Goal: Communication & Community: Answer question/provide support

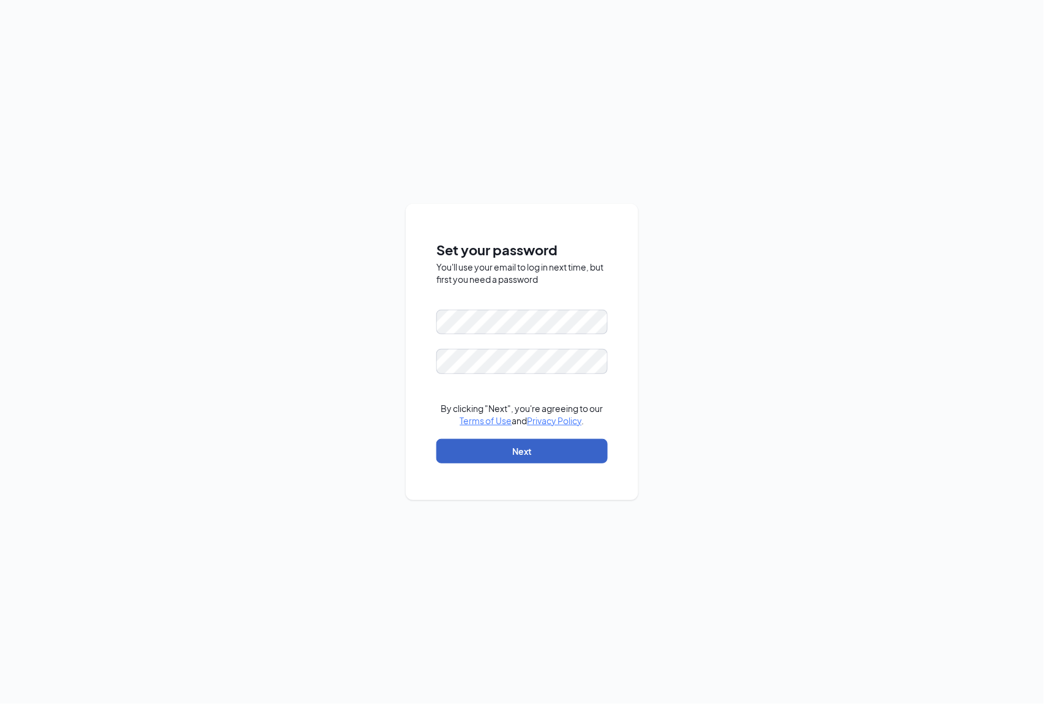
click at [470, 460] on button "Next" at bounding box center [521, 451] width 171 height 24
click at [510, 343] on div "Password must be at least 16 characters" at bounding box center [521, 340] width 171 height 13
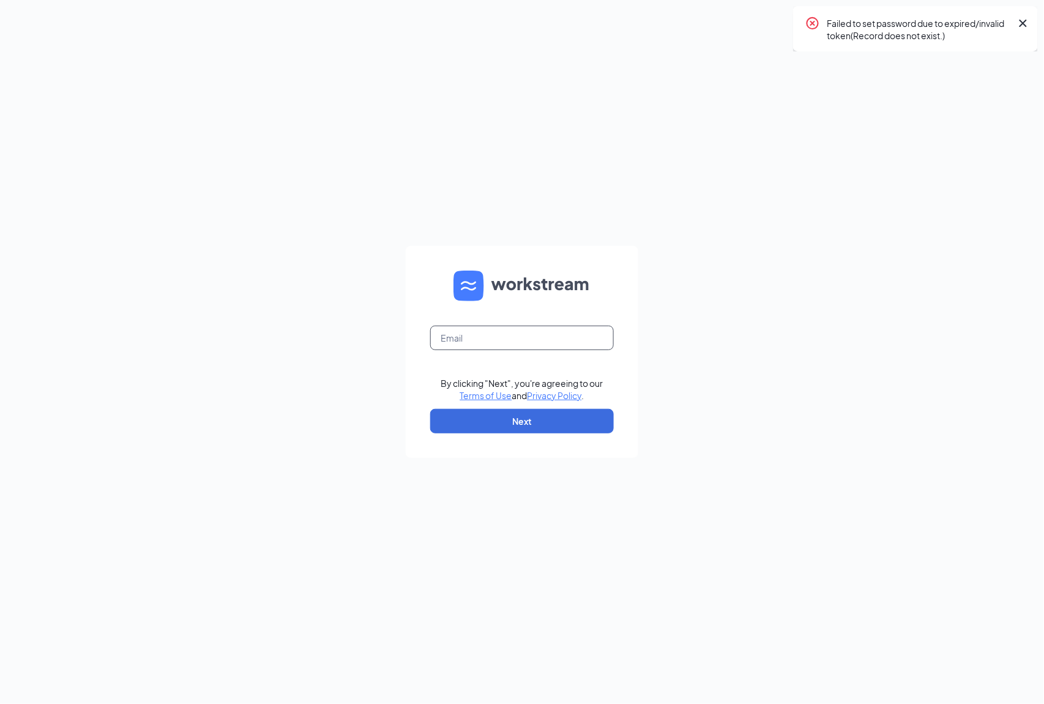
click at [516, 333] on input "text" at bounding box center [522, 338] width 184 height 24
type input "oh0124@pjunited.com"
click at [521, 415] on button "Next" at bounding box center [522, 421] width 184 height 24
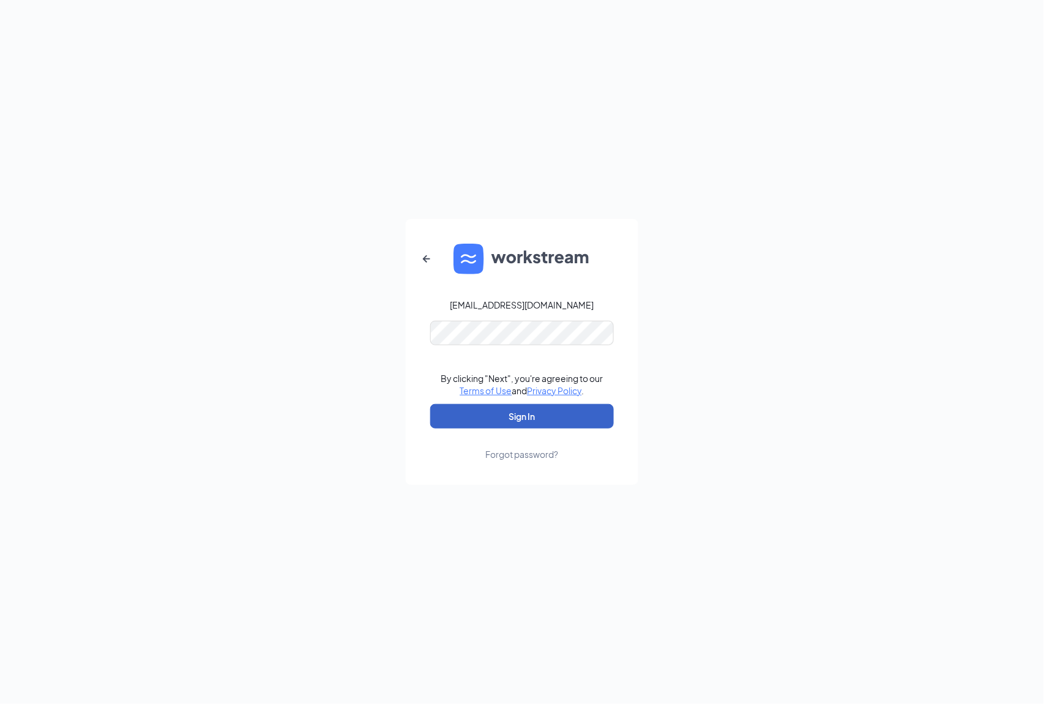
click at [515, 417] on button "Sign In" at bounding box center [522, 416] width 184 height 24
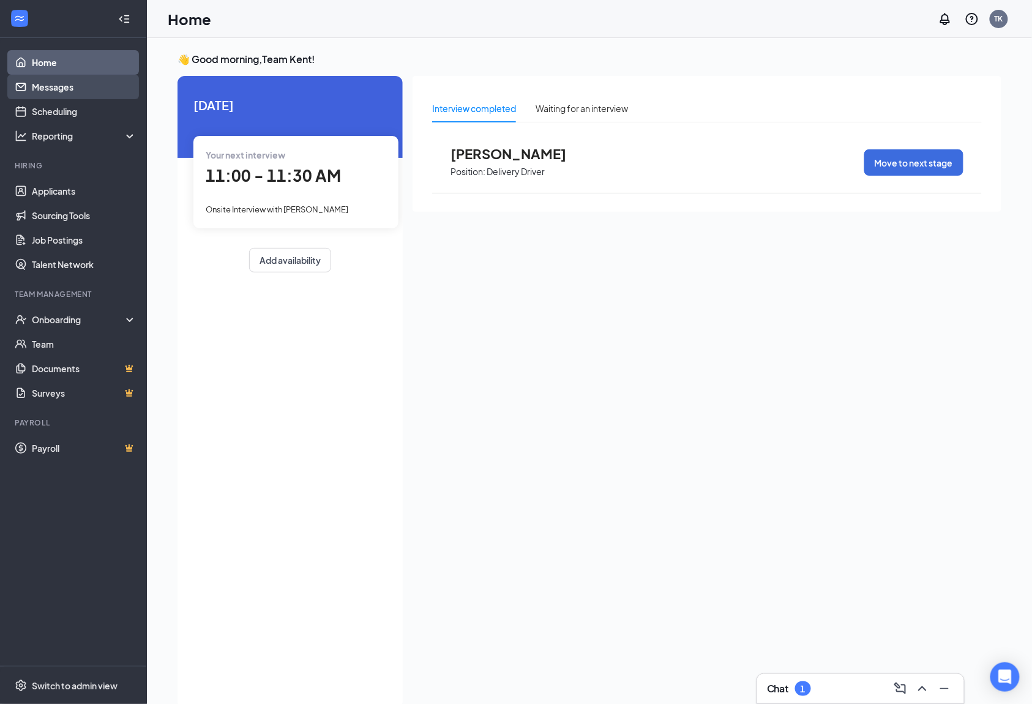
click at [62, 89] on link "Messages" at bounding box center [84, 87] width 105 height 24
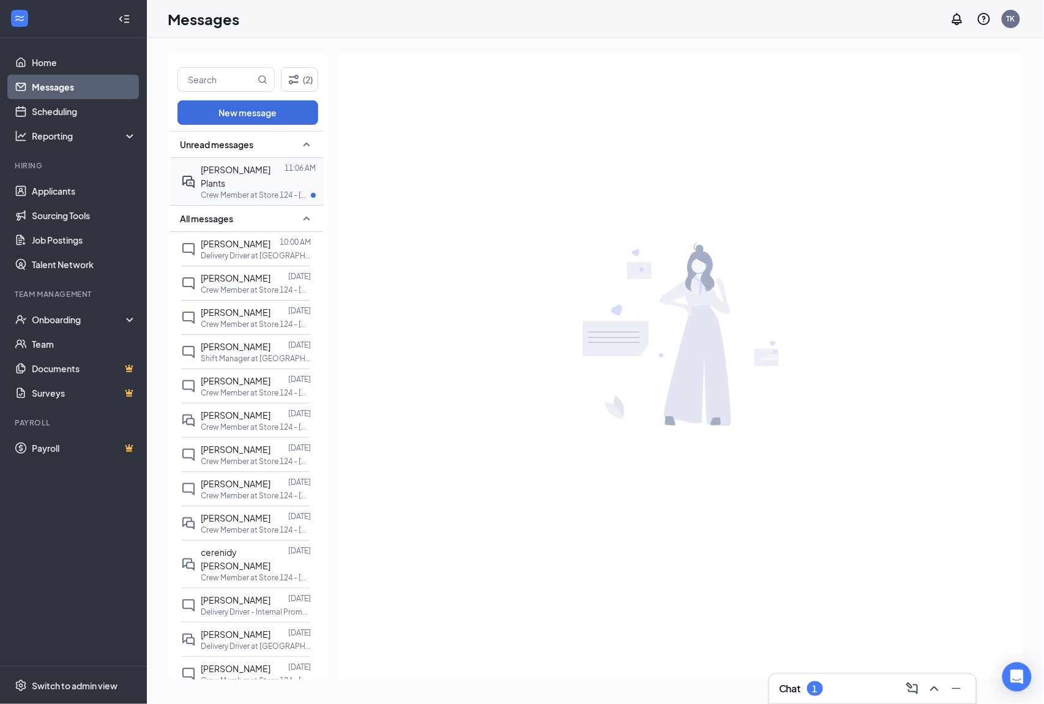
click at [216, 165] on span "[PERSON_NAME] Plants" at bounding box center [236, 176] width 70 height 24
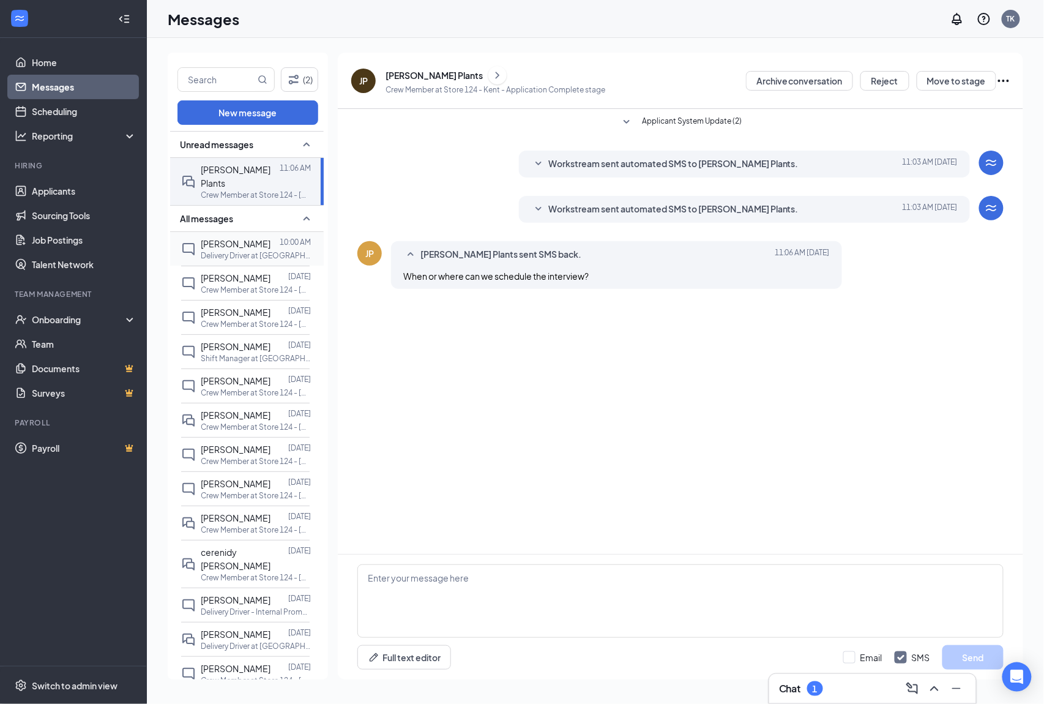
click at [241, 238] on span "[PERSON_NAME]" at bounding box center [236, 243] width 70 height 11
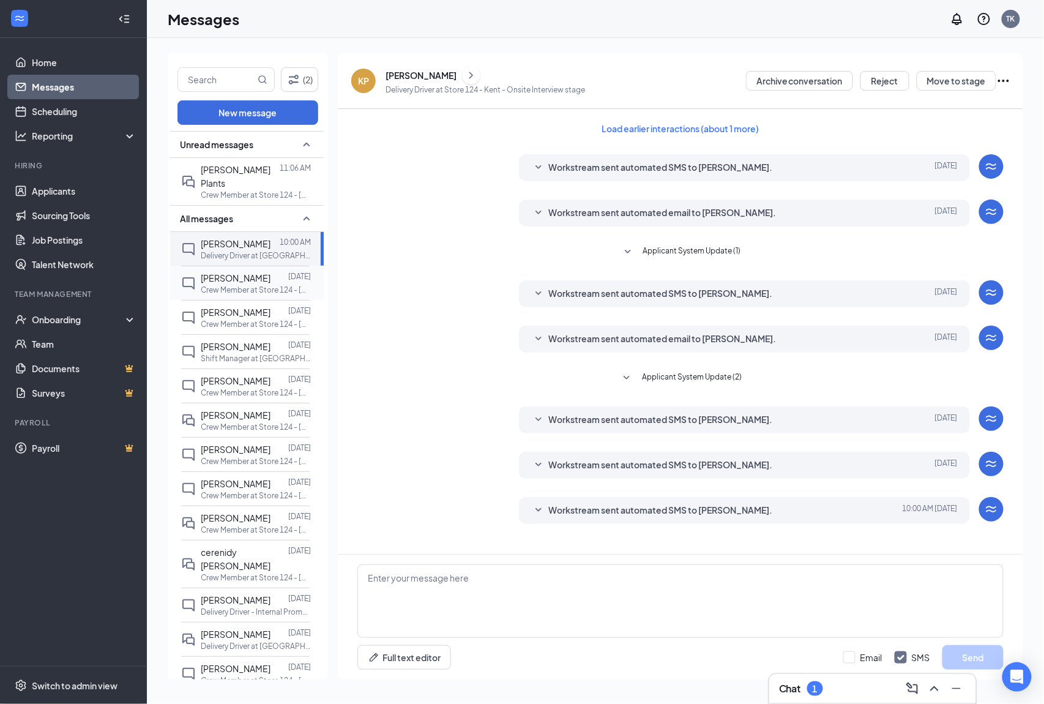
click at [233, 272] on span "[PERSON_NAME]" at bounding box center [236, 277] width 70 height 11
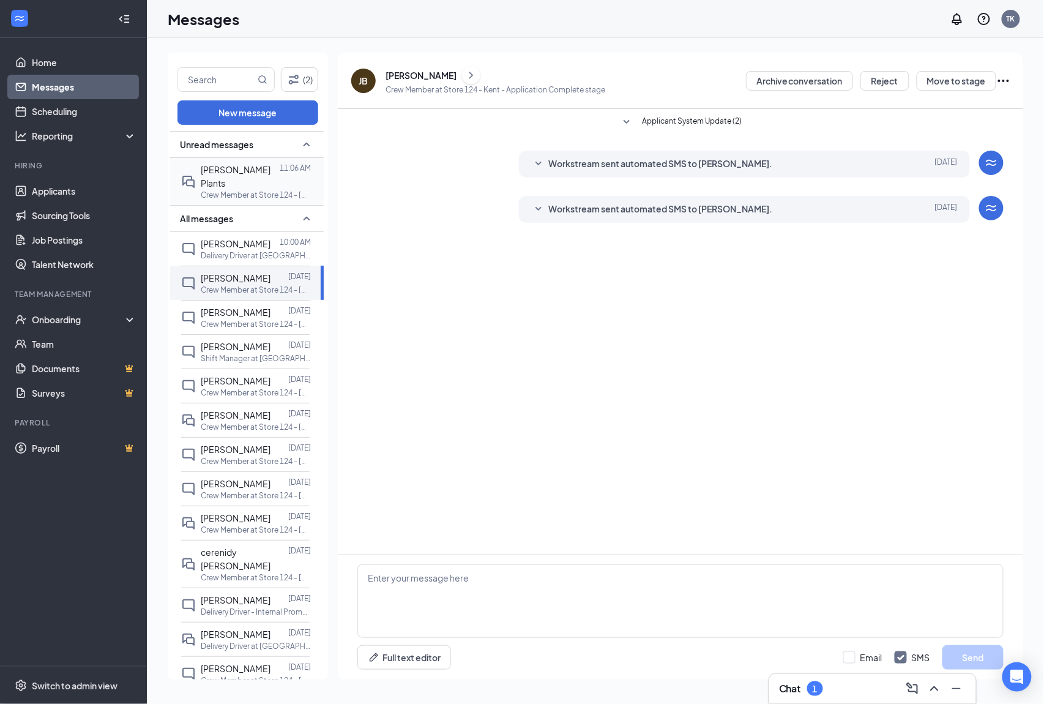
click at [233, 174] on div "[PERSON_NAME] Plants" at bounding box center [240, 176] width 79 height 27
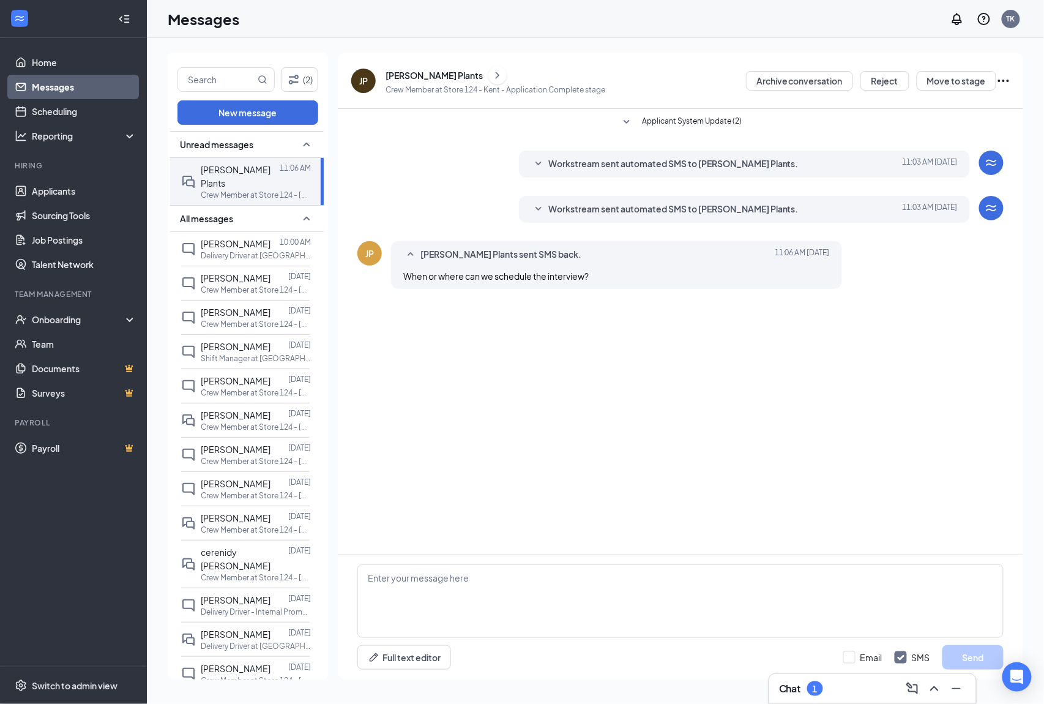
click at [412, 73] on div "[PERSON_NAME] Plants" at bounding box center [433, 75] width 97 height 12
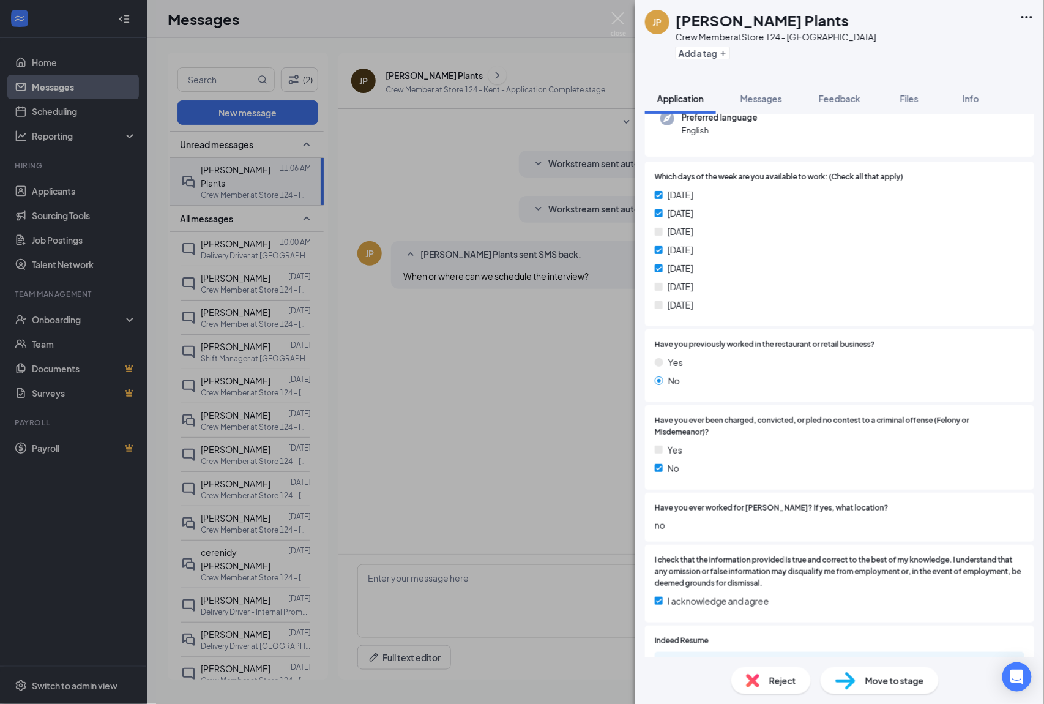
scroll to position [247, 0]
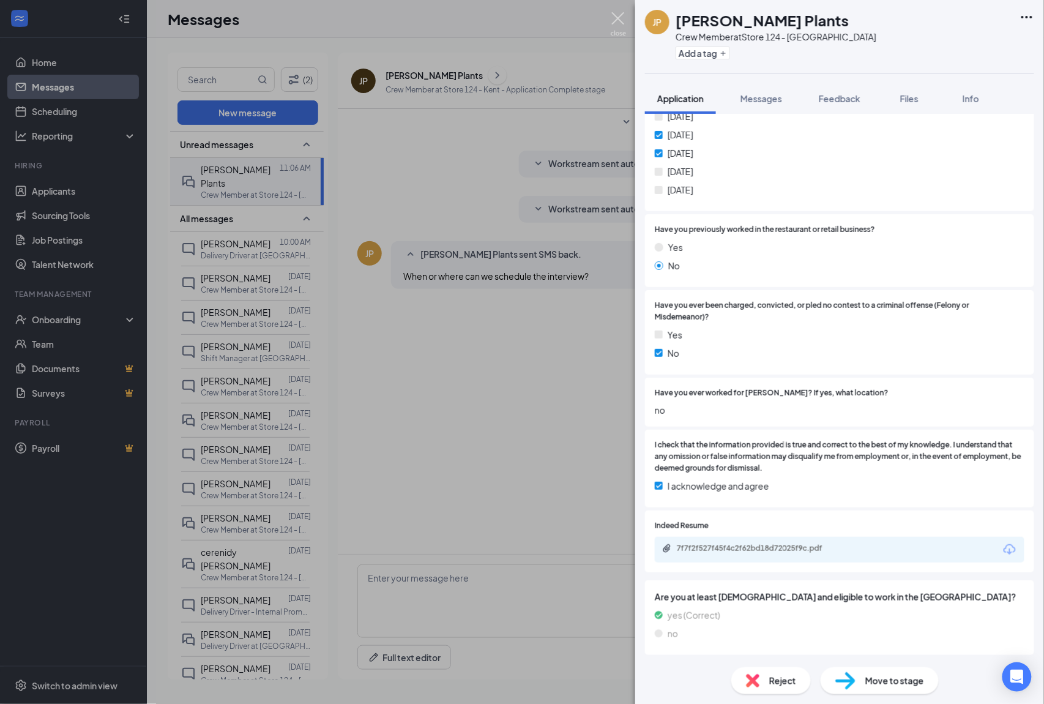
click at [623, 17] on img at bounding box center [618, 24] width 15 height 24
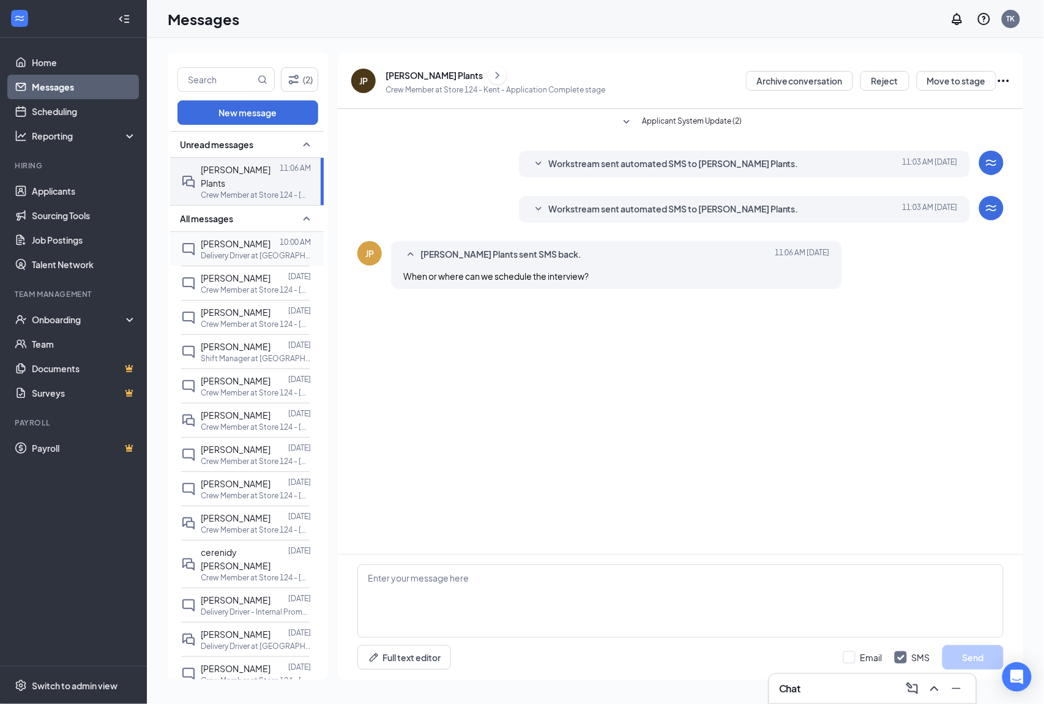
click at [228, 238] on span "[PERSON_NAME]" at bounding box center [236, 243] width 70 height 11
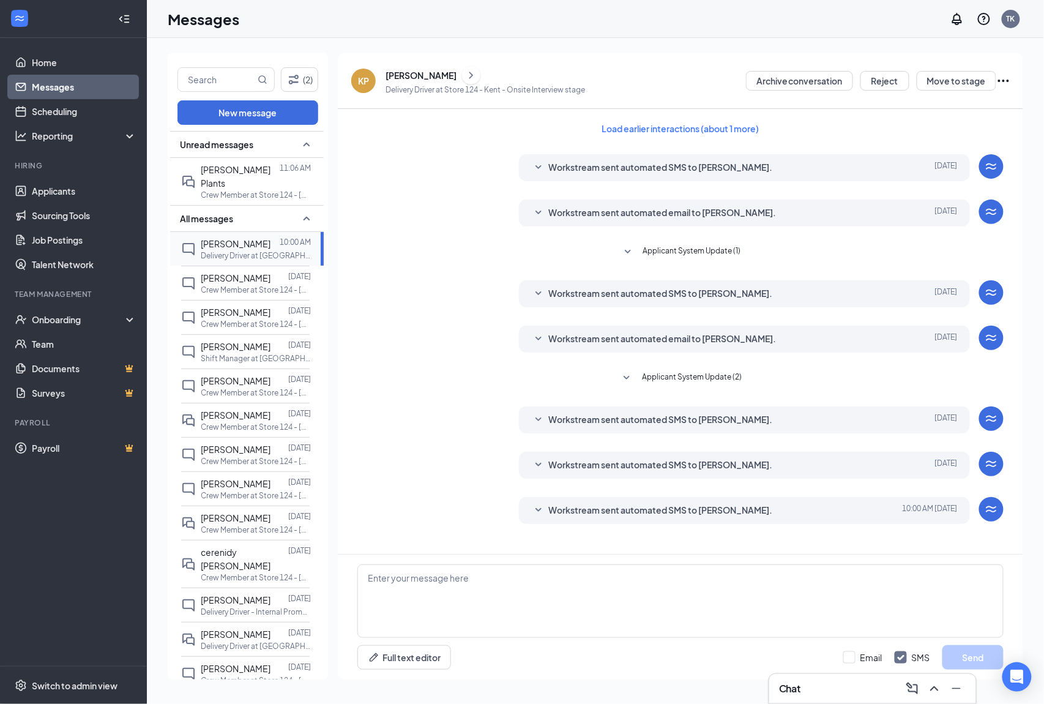
drag, startPoint x: 228, startPoint y: 258, endPoint x: 226, endPoint y: 245, distance: 13.6
click at [228, 271] on div "[PERSON_NAME]" at bounding box center [236, 277] width 70 height 13
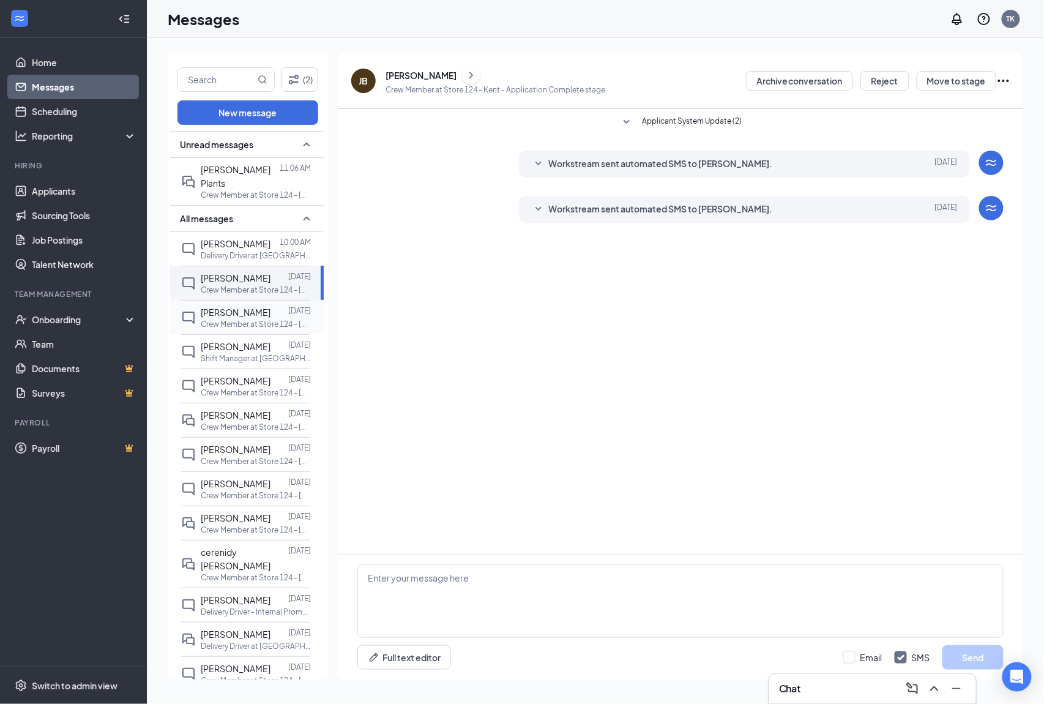
click at [201, 307] on span "[PERSON_NAME]" at bounding box center [236, 312] width 70 height 11
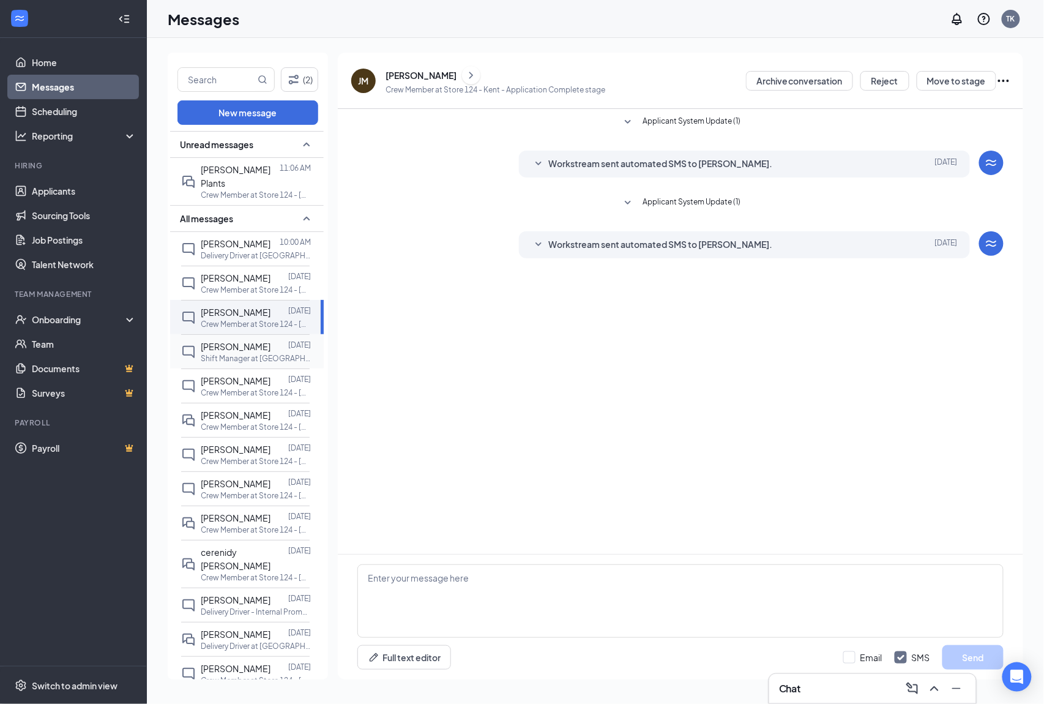
click at [231, 341] on span "[PERSON_NAME]" at bounding box center [236, 346] width 70 height 11
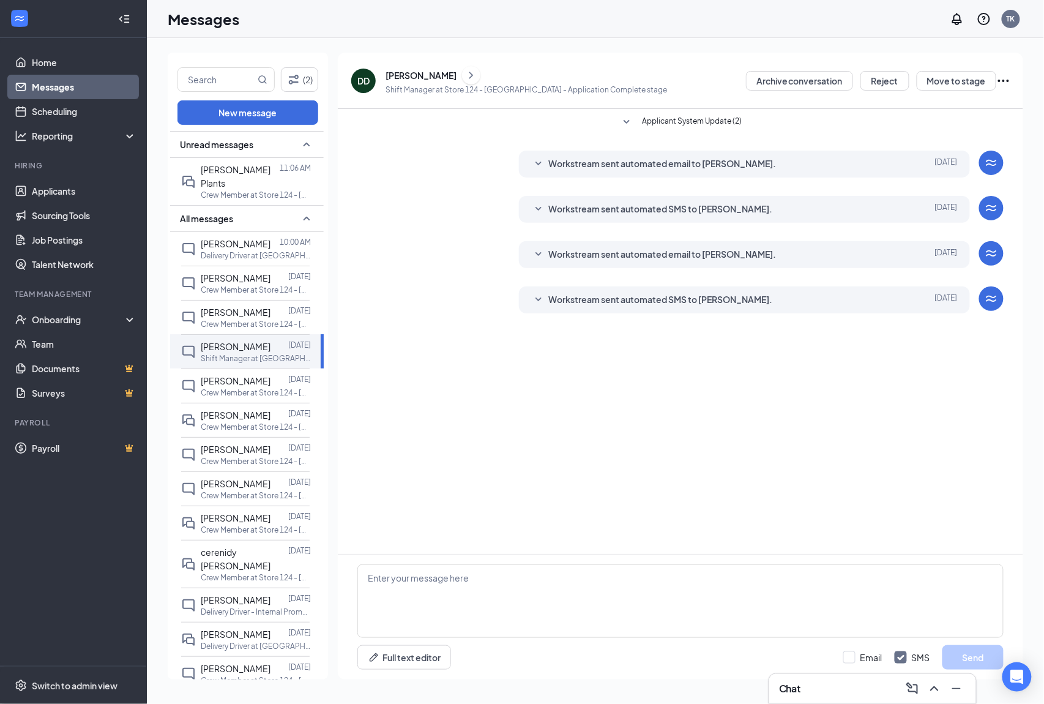
click at [423, 72] on div "[PERSON_NAME]" at bounding box center [420, 75] width 71 height 12
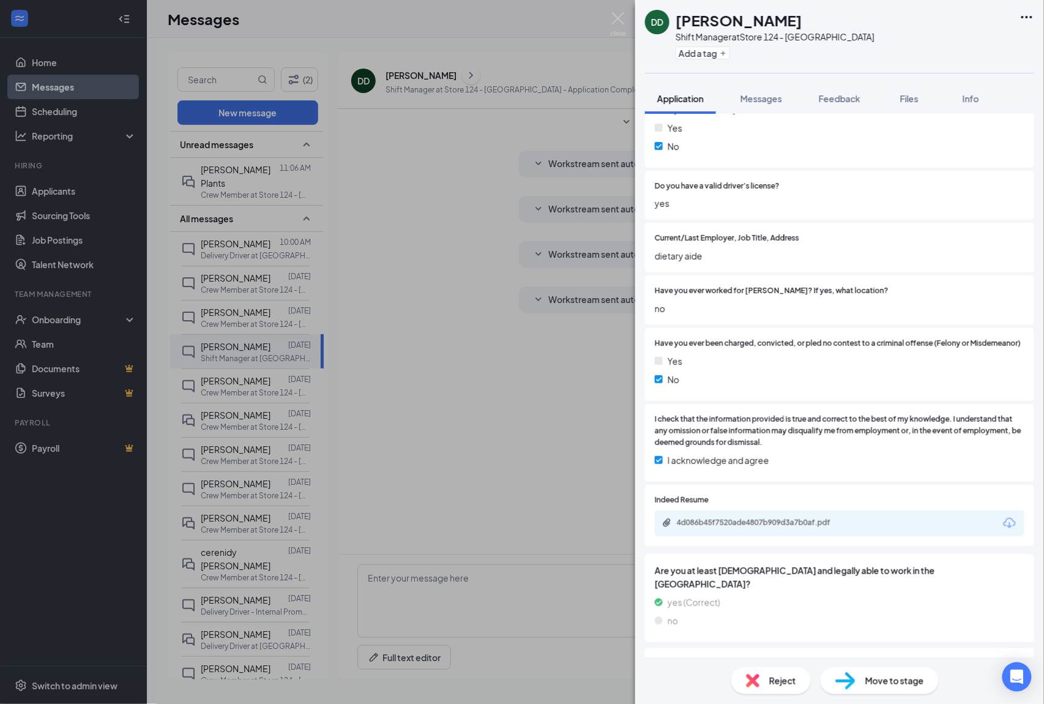
scroll to position [637, 0]
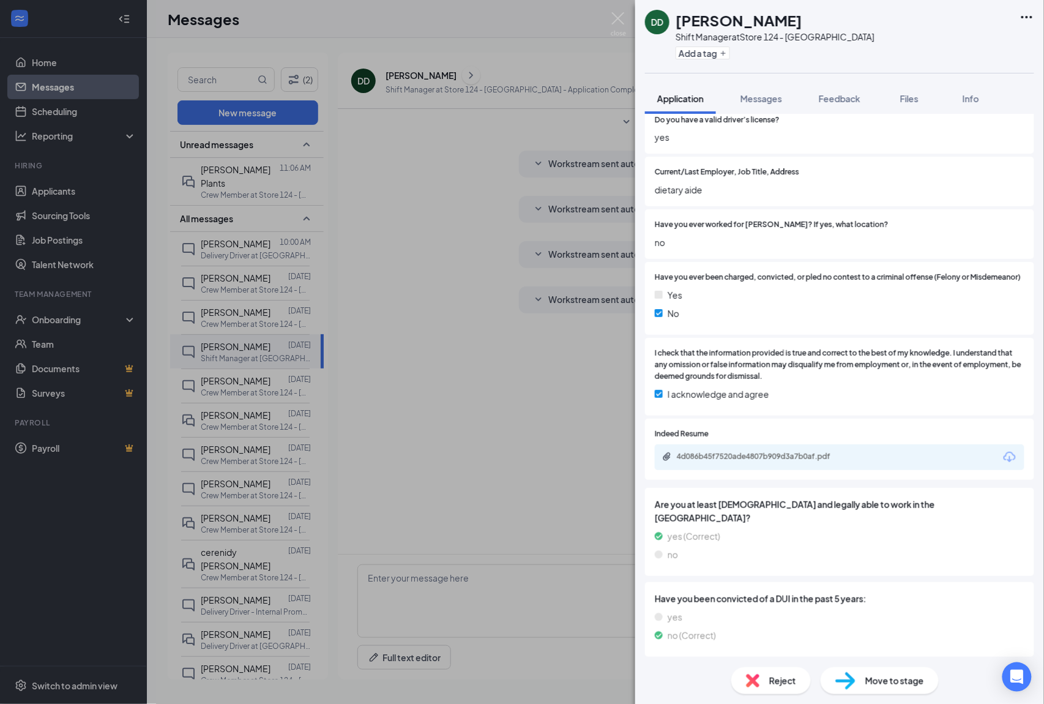
click at [627, 18] on div "[PERSON_NAME] [PERSON_NAME] Shift Manager at Store 124 - Kent Add a tag Applica…" at bounding box center [522, 352] width 1044 height 704
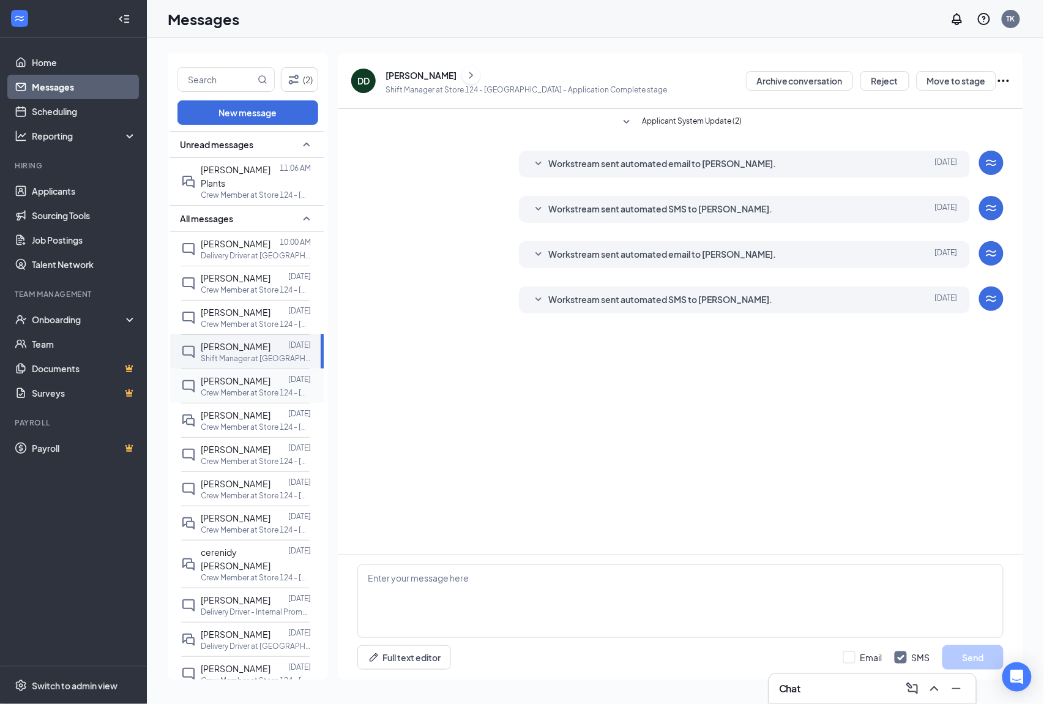
click at [240, 374] on div "[PERSON_NAME] [DATE] Crew Member at Store 124 - [GEOGRAPHIC_DATA]" at bounding box center [245, 385] width 128 height 34
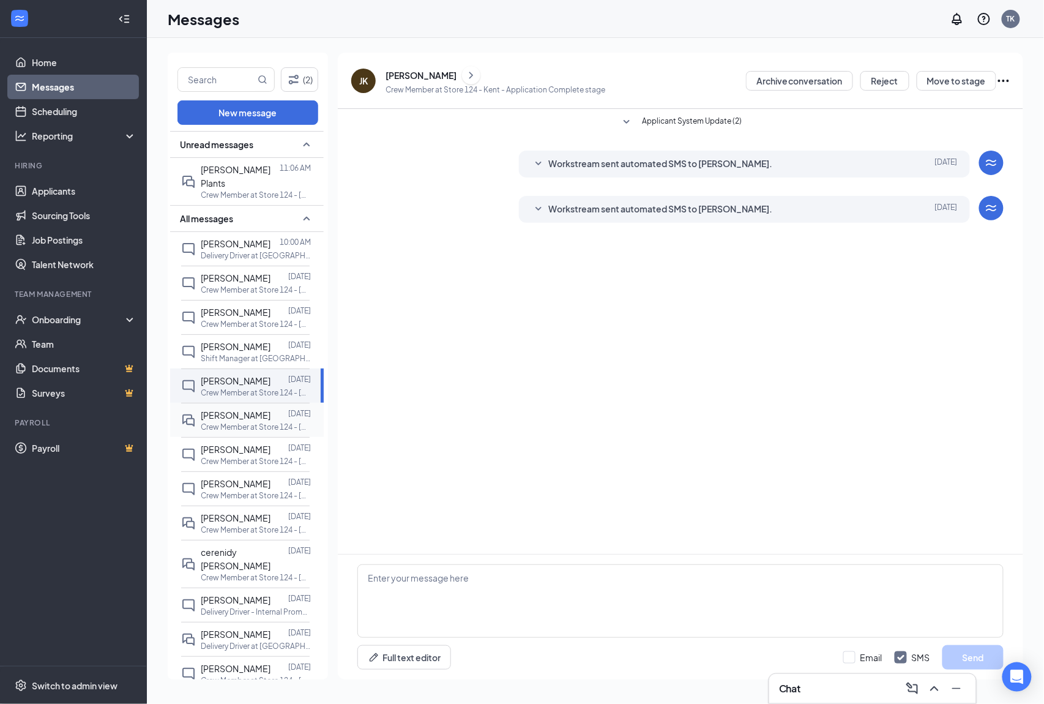
click at [233, 416] on span "[PERSON_NAME]" at bounding box center [236, 414] width 70 height 11
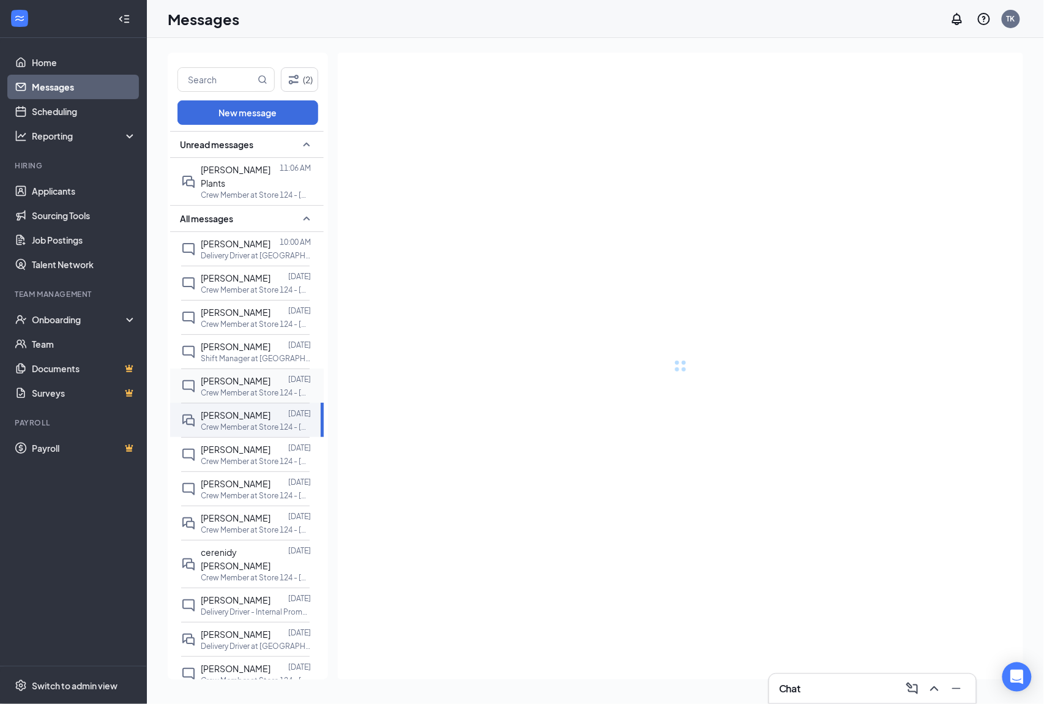
click at [233, 380] on span "[PERSON_NAME]" at bounding box center [236, 380] width 70 height 11
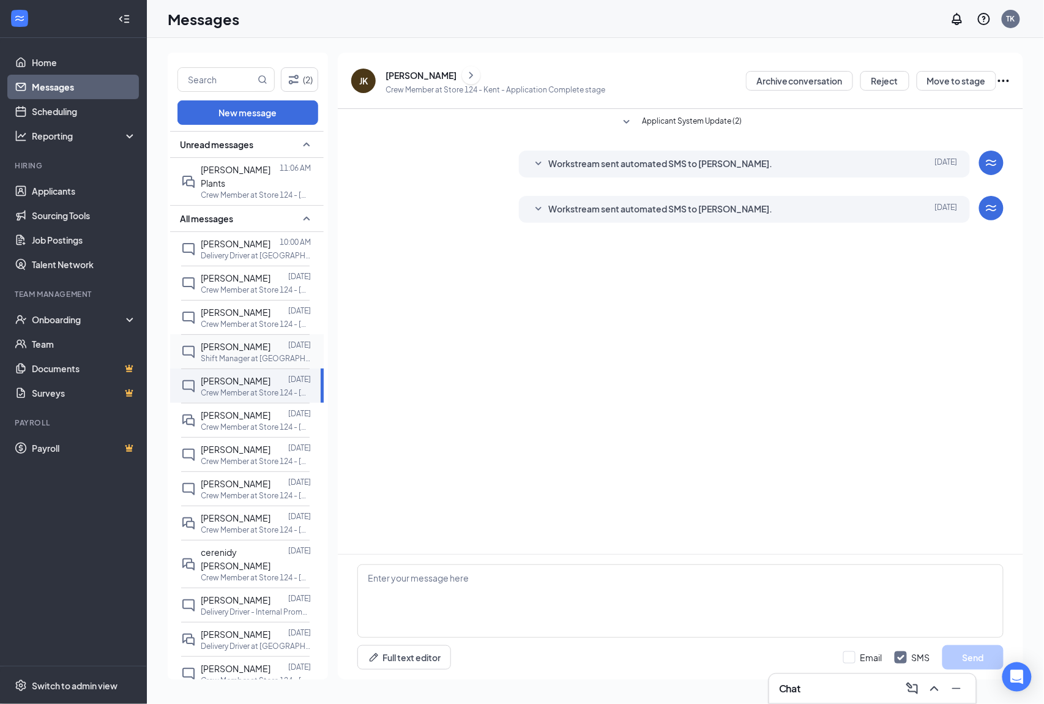
click at [226, 350] on span "[PERSON_NAME]" at bounding box center [236, 346] width 70 height 11
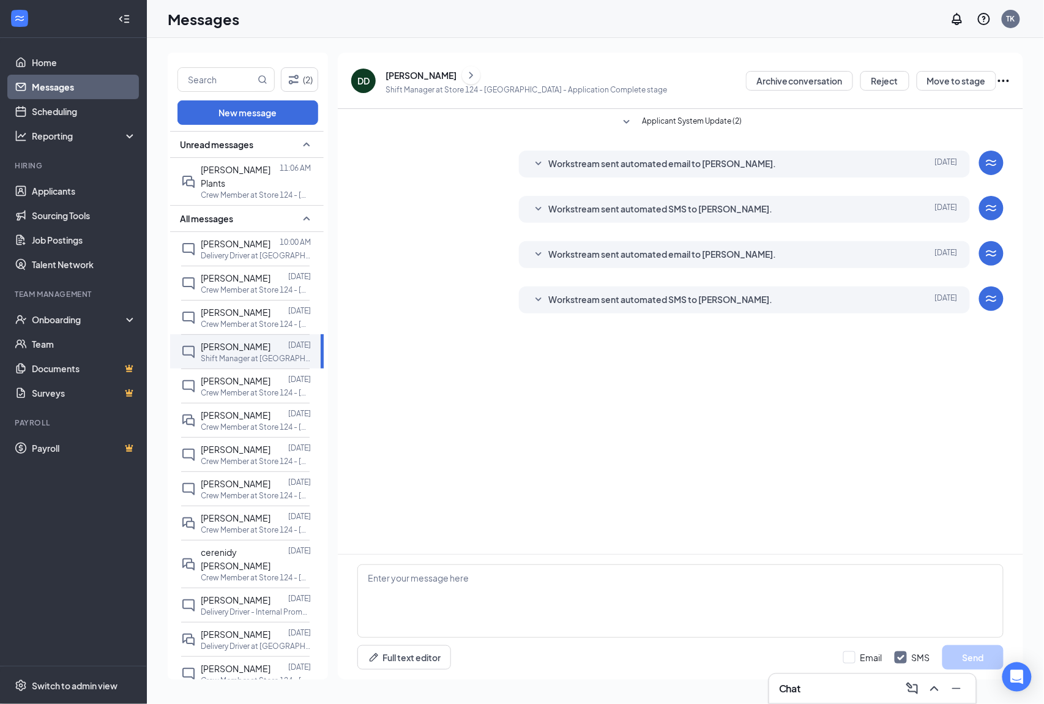
click at [404, 78] on div "[PERSON_NAME]" at bounding box center [420, 75] width 71 height 12
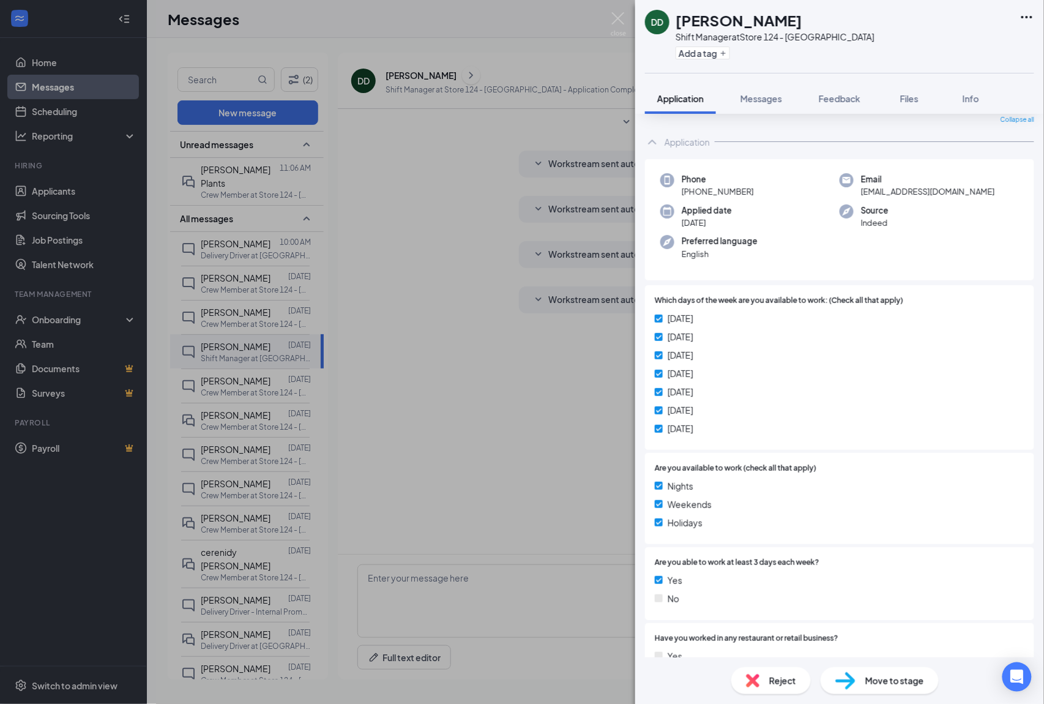
scroll to position [245, 0]
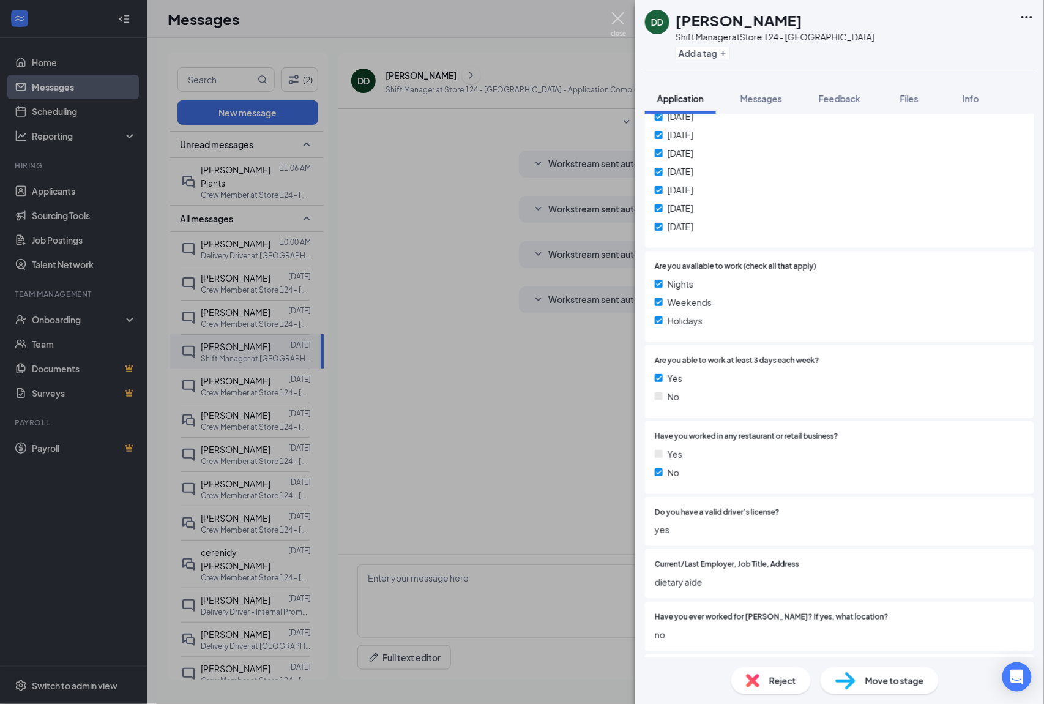
drag, startPoint x: 625, startPoint y: 16, endPoint x: 586, endPoint y: 49, distance: 50.8
click at [622, 16] on img at bounding box center [618, 24] width 15 height 24
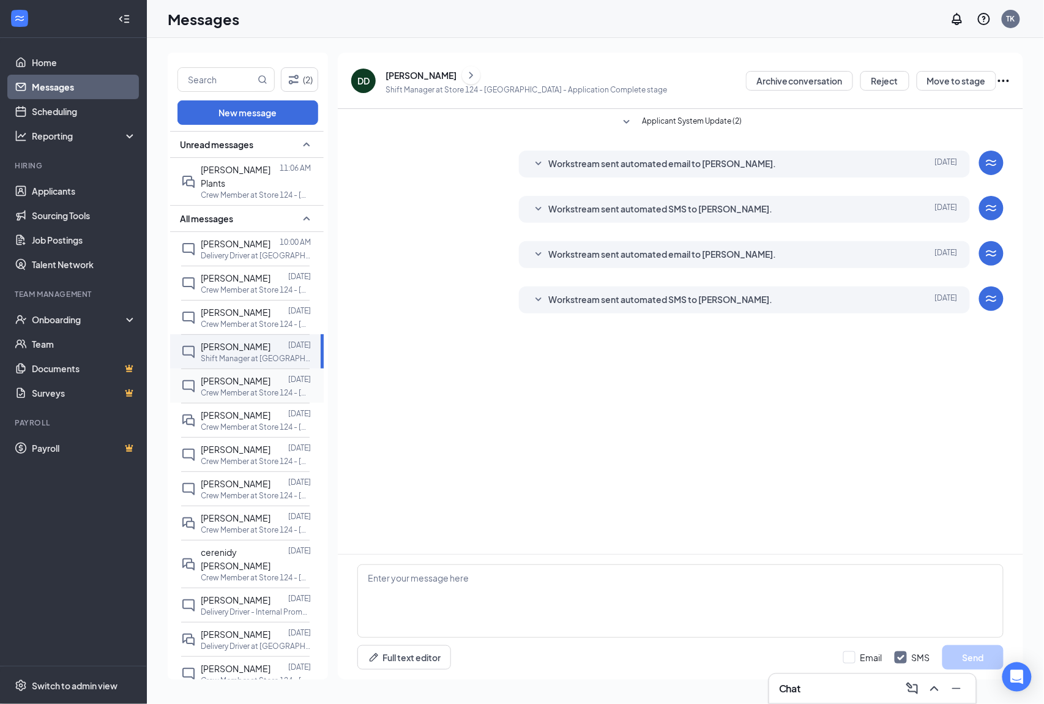
click at [248, 386] on span "[PERSON_NAME]" at bounding box center [236, 380] width 70 height 11
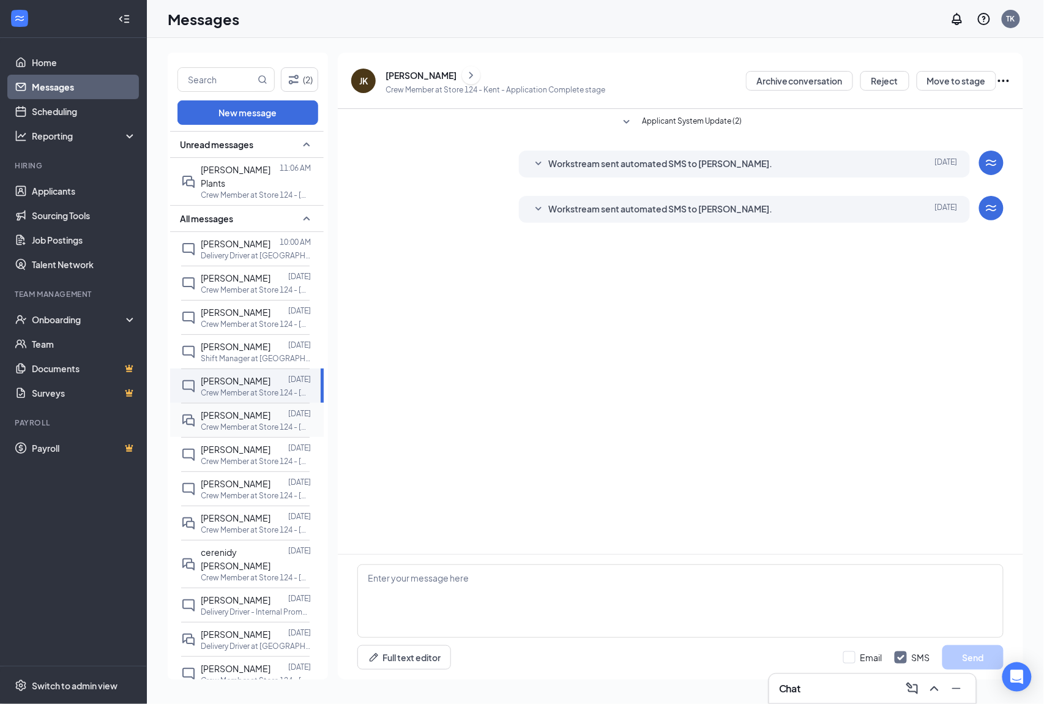
click at [270, 419] on div at bounding box center [279, 414] width 18 height 13
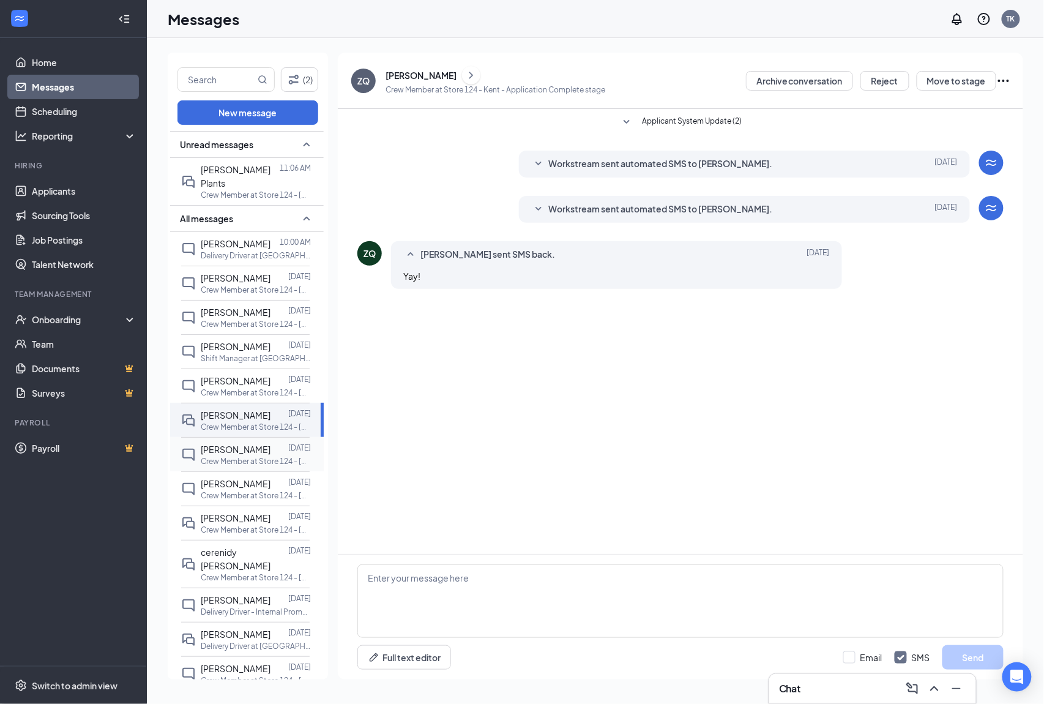
click at [230, 458] on p "Crew Member at Store 124 - [GEOGRAPHIC_DATA]" at bounding box center [256, 461] width 110 height 10
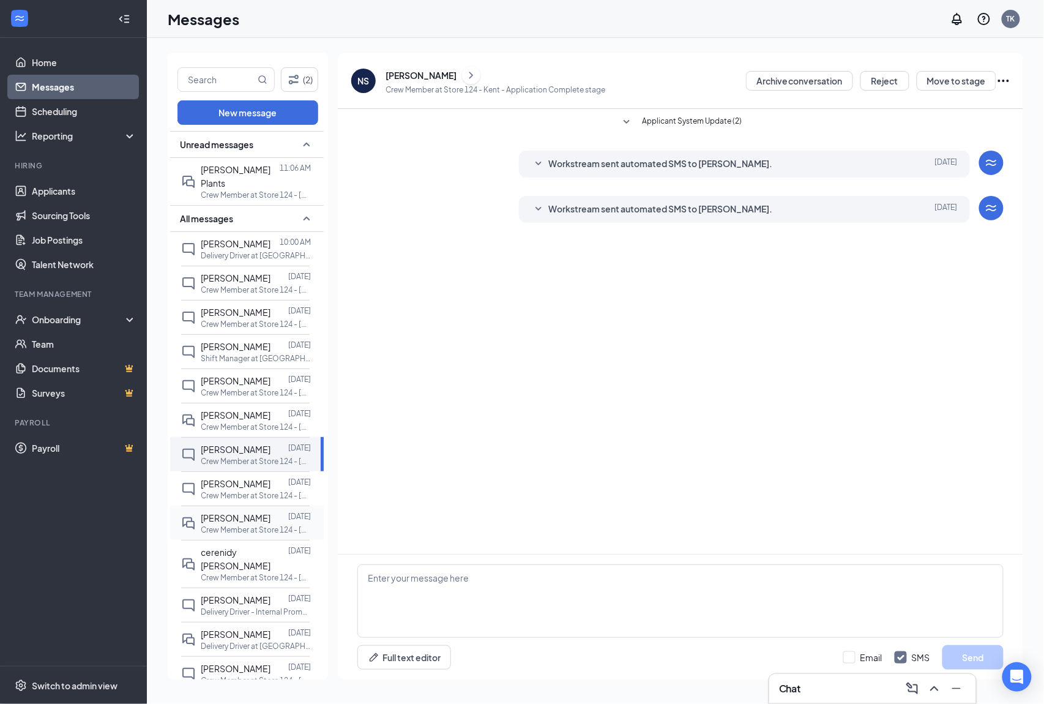
click at [241, 518] on span "[PERSON_NAME]" at bounding box center [236, 517] width 70 height 11
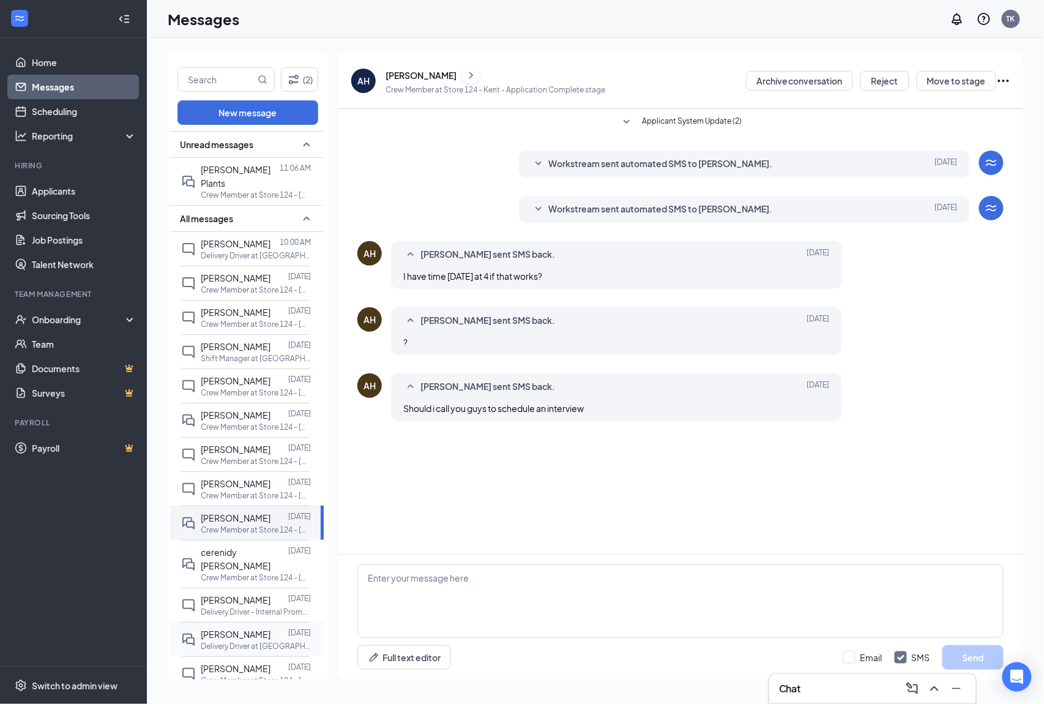
click at [245, 622] on div "[PERSON_NAME] [DATE] Delivery Driver at [GEOGRAPHIC_DATA]" at bounding box center [245, 639] width 128 height 34
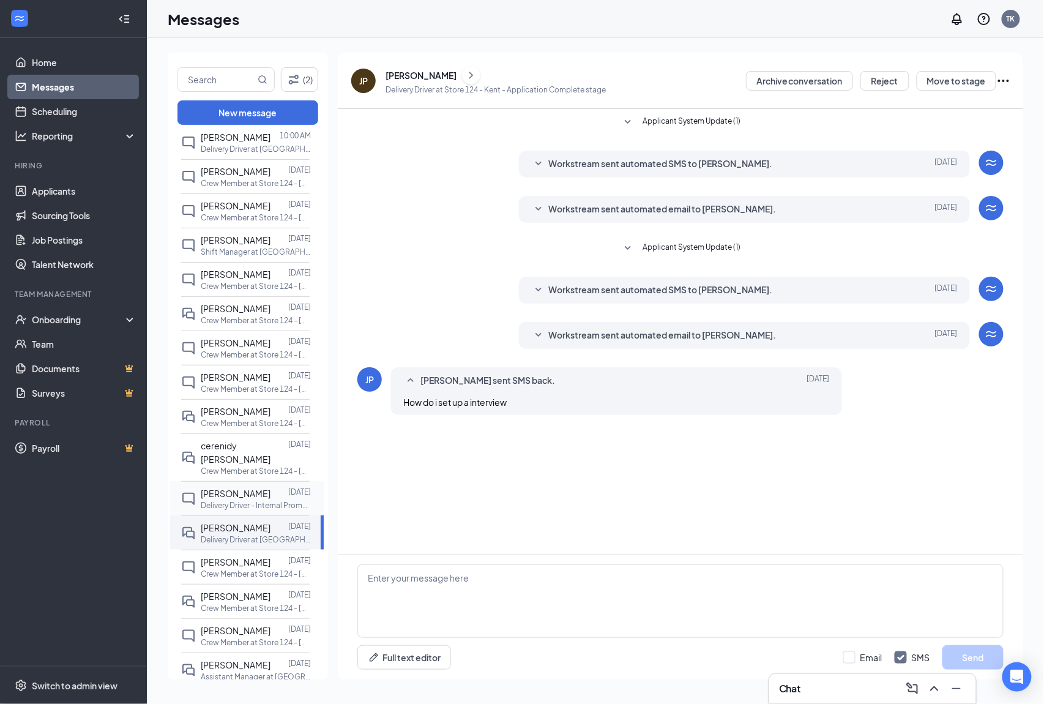
scroll to position [163, 0]
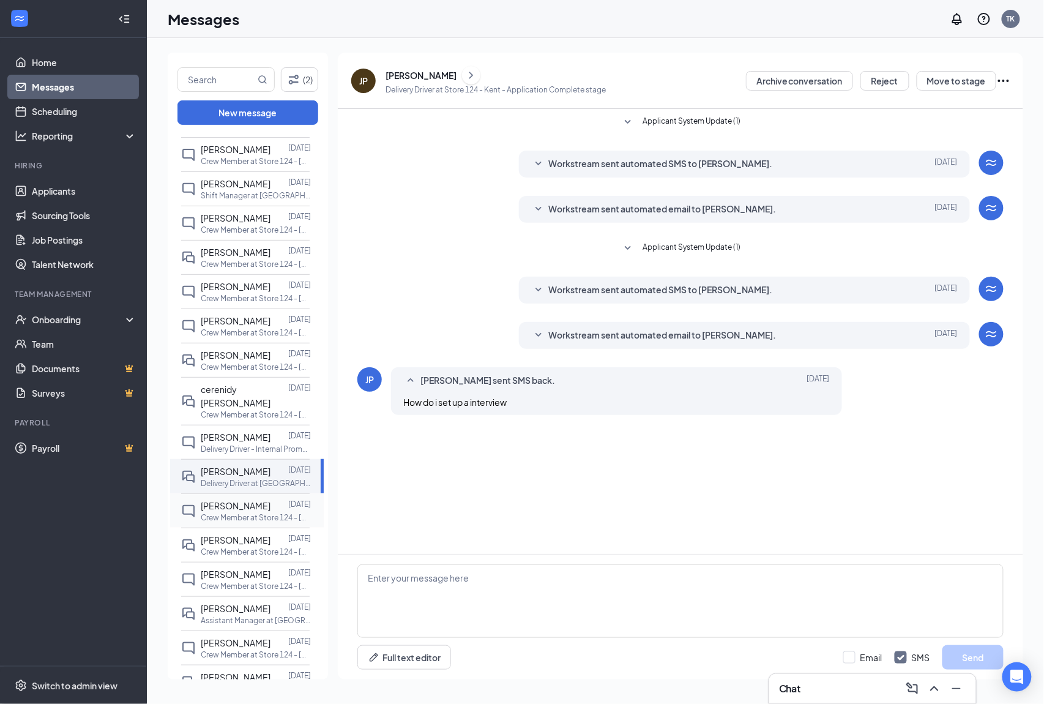
click at [213, 500] on span "[PERSON_NAME]" at bounding box center [236, 505] width 70 height 11
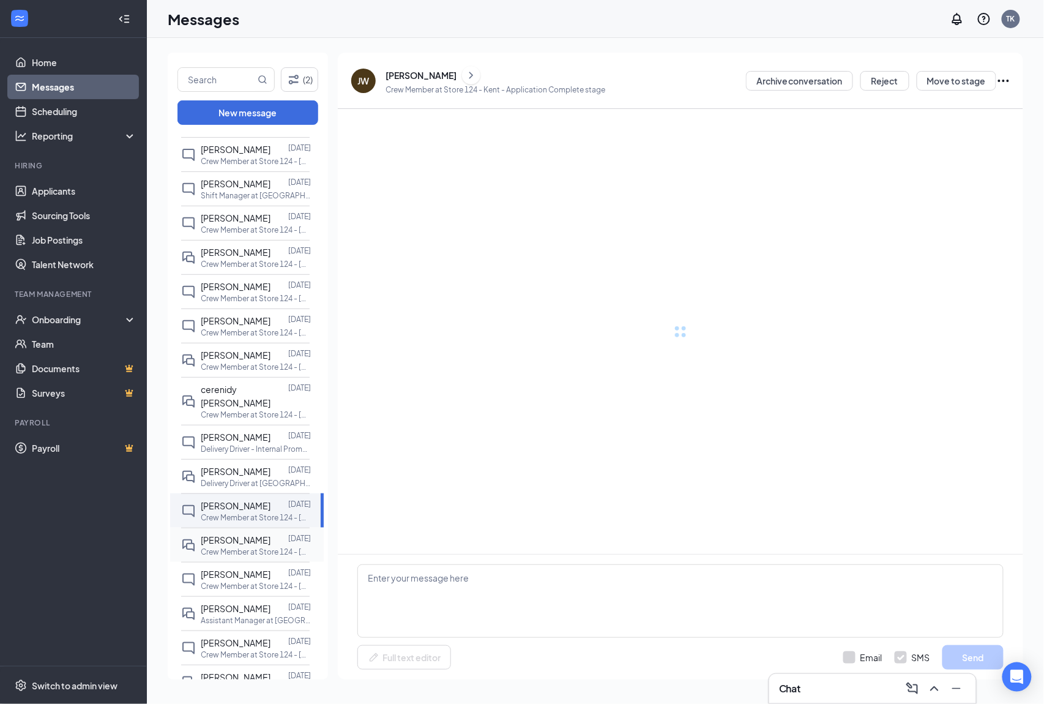
click at [214, 546] on p "Crew Member at Store 124 - [GEOGRAPHIC_DATA]" at bounding box center [256, 551] width 110 height 10
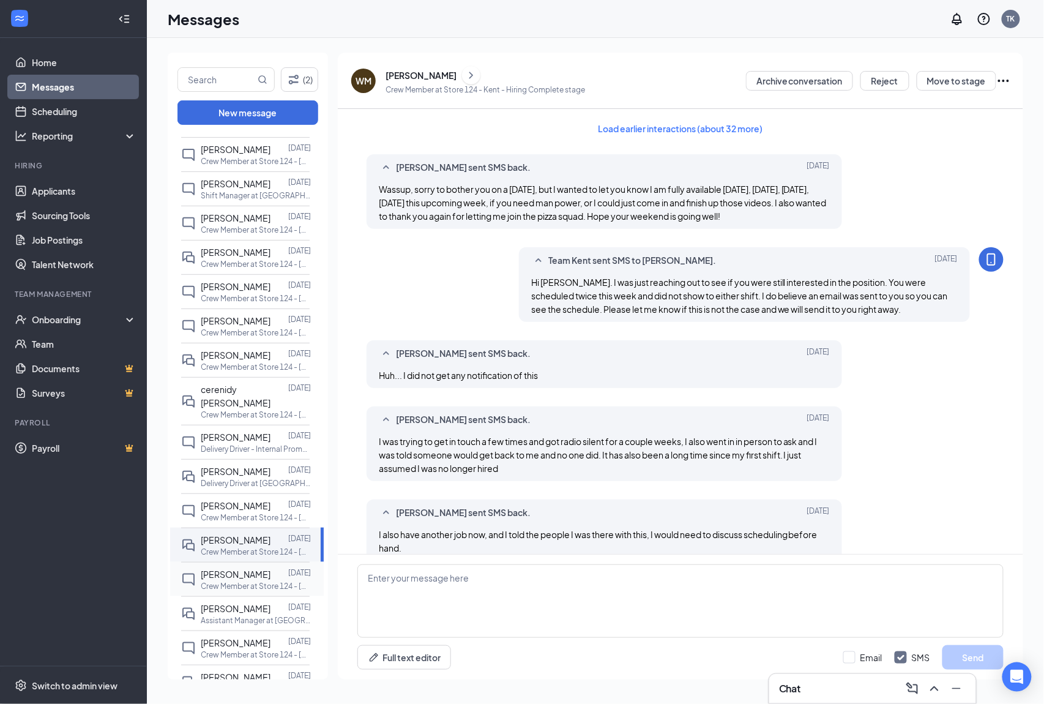
scroll to position [61, 0]
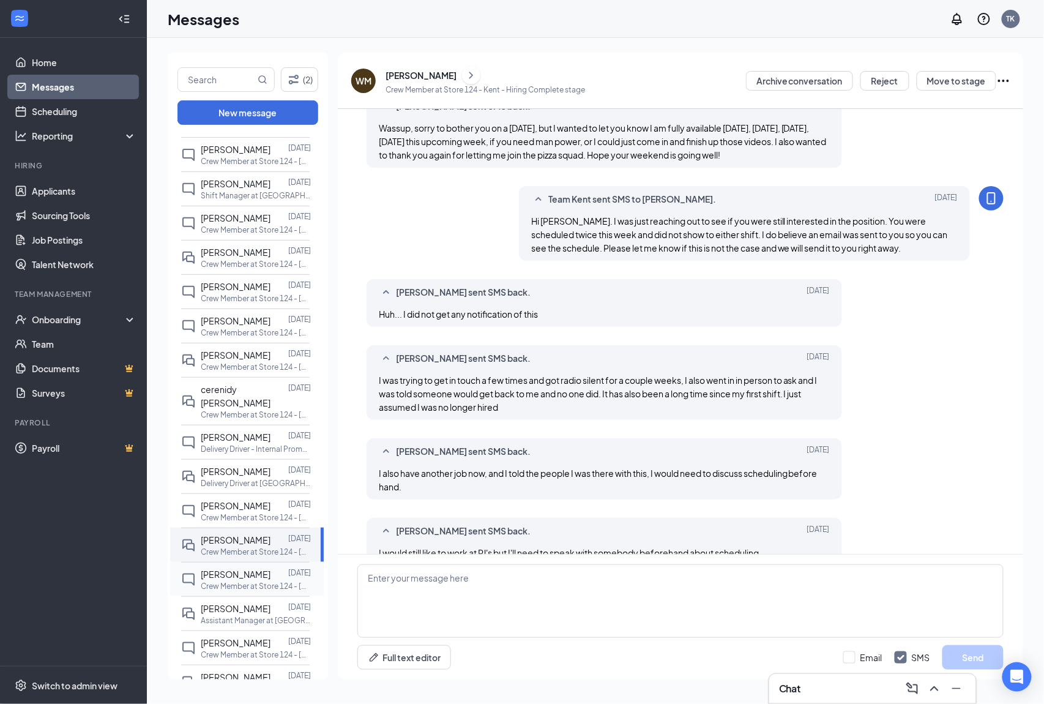
click at [218, 568] on div "[PERSON_NAME]" at bounding box center [236, 573] width 70 height 13
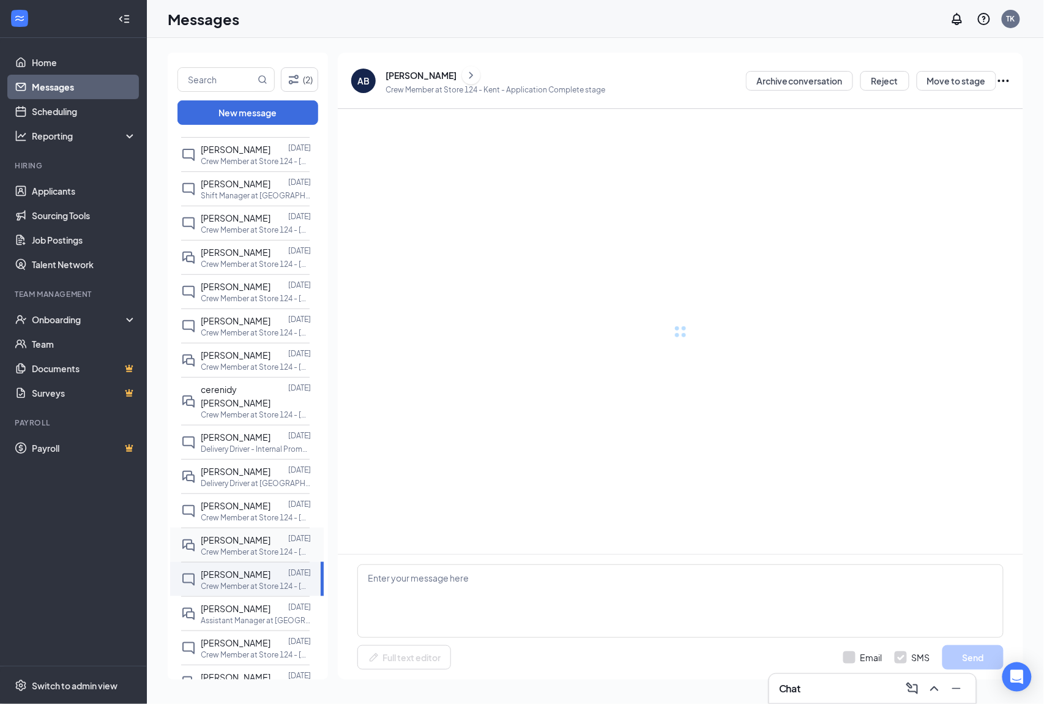
click at [210, 546] on p "Crew Member at Store 124 - [GEOGRAPHIC_DATA]" at bounding box center [256, 551] width 110 height 10
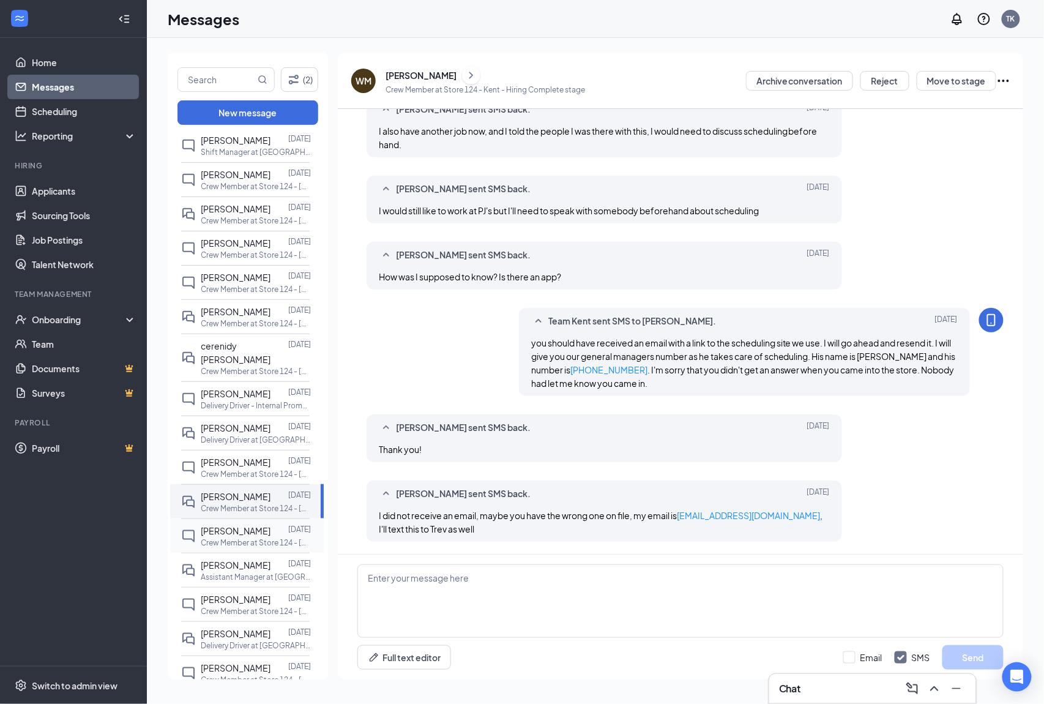
scroll to position [245, 0]
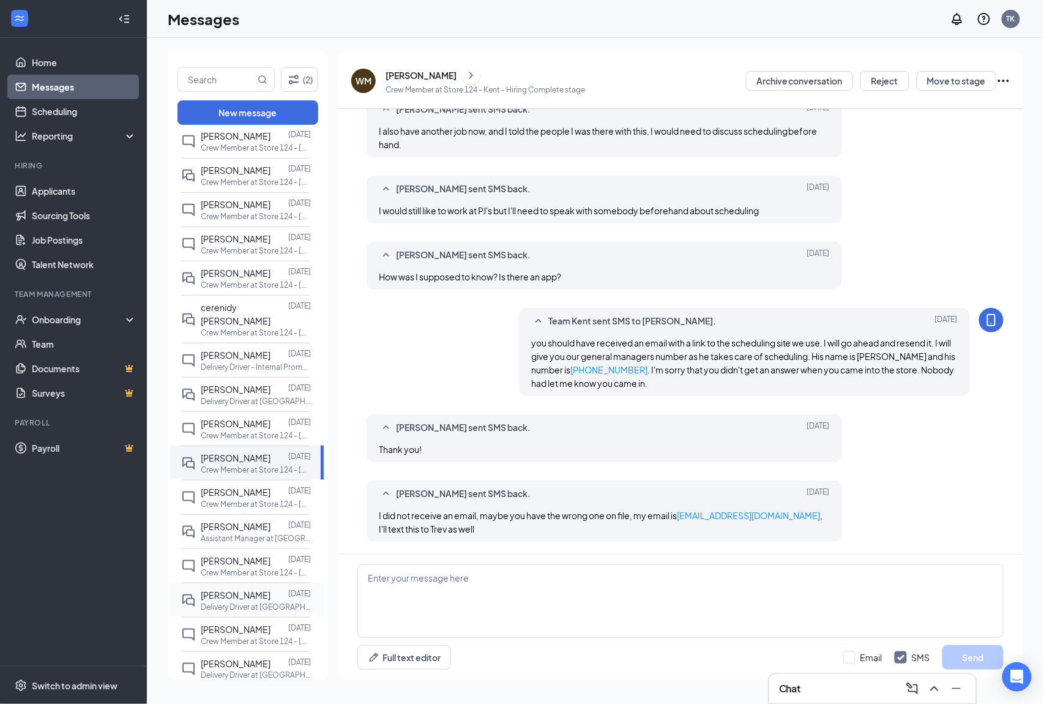
click at [223, 601] on p "Delivery Driver at [GEOGRAPHIC_DATA]" at bounding box center [256, 606] width 110 height 10
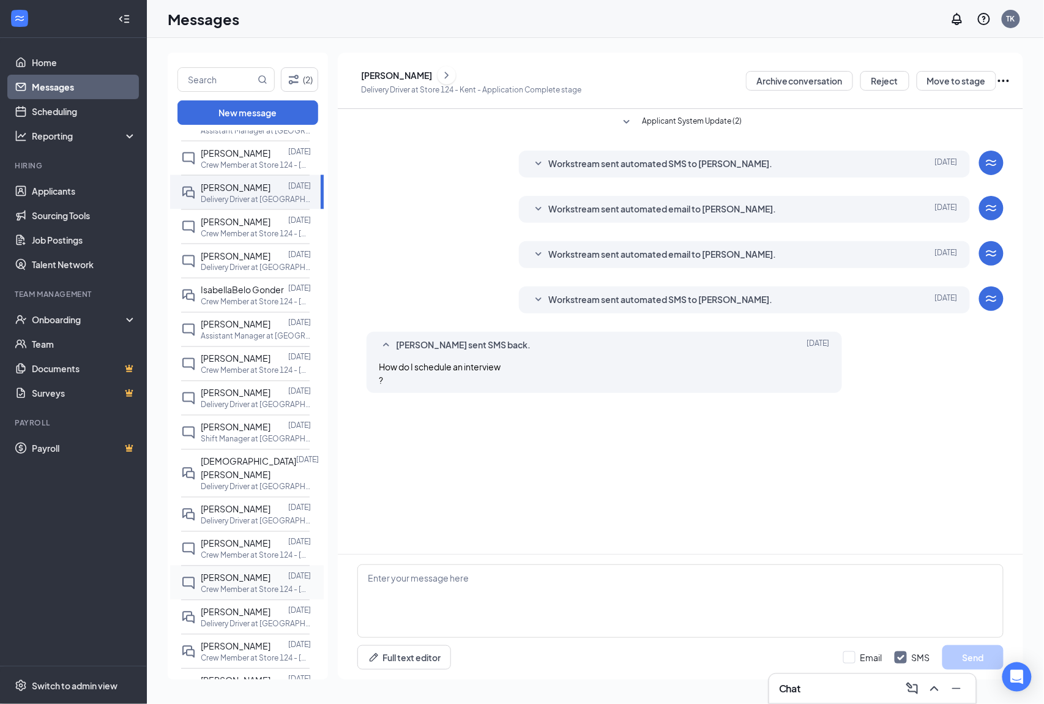
scroll to position [734, 0]
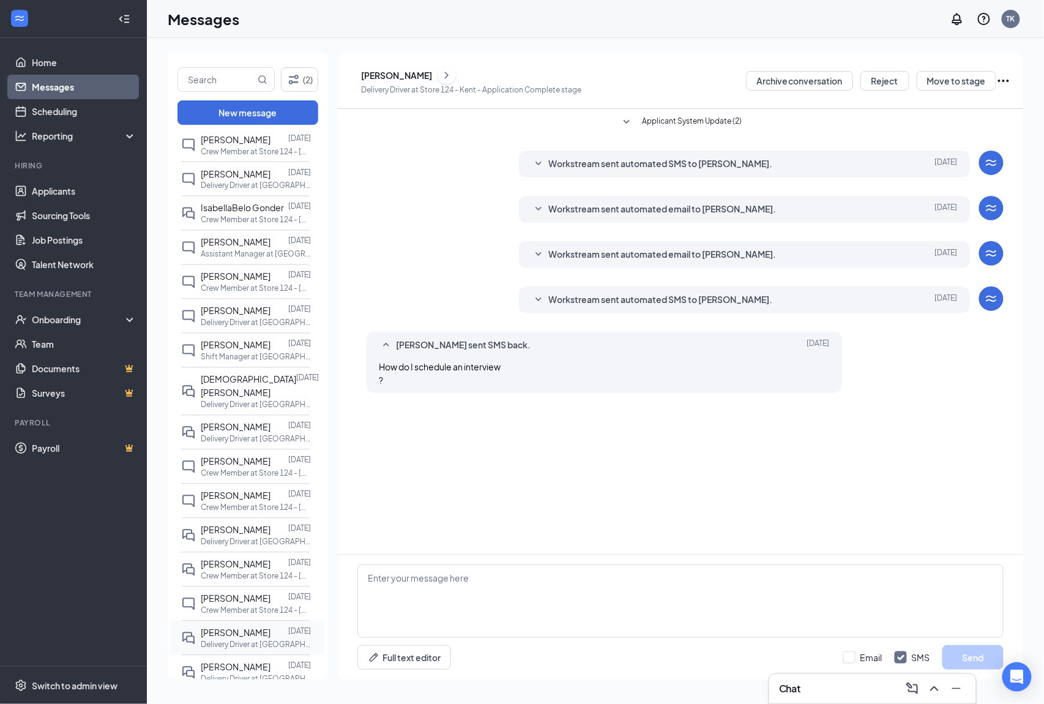
click at [245, 639] on p "Delivery Driver at [GEOGRAPHIC_DATA]" at bounding box center [256, 644] width 110 height 10
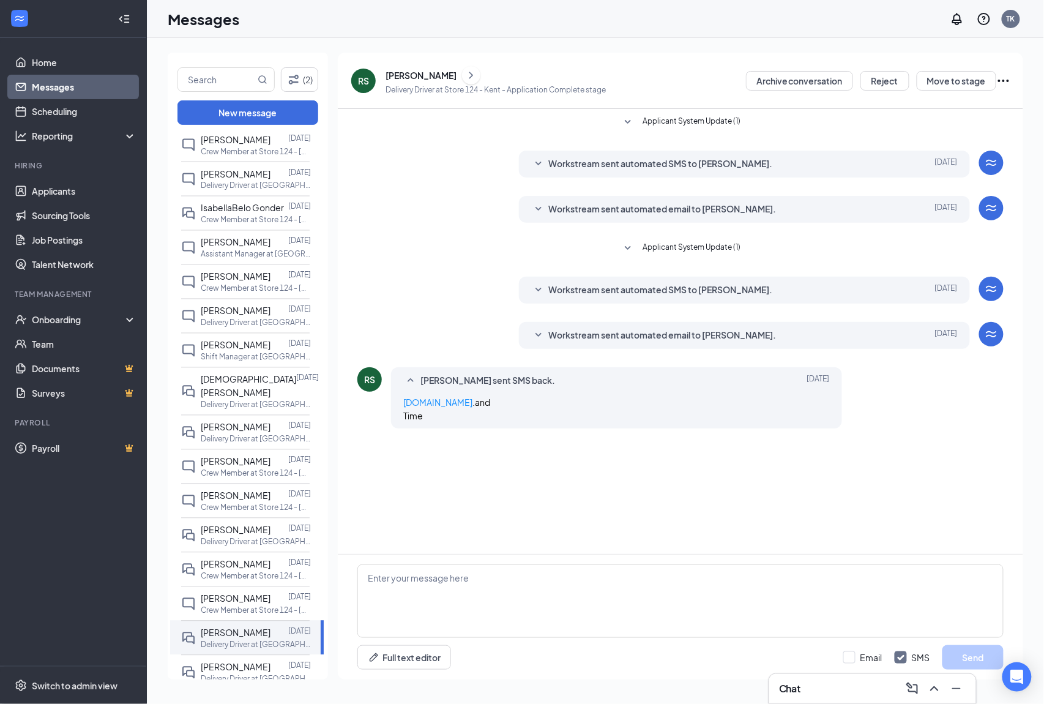
click at [415, 76] on div "[PERSON_NAME]" at bounding box center [420, 75] width 71 height 12
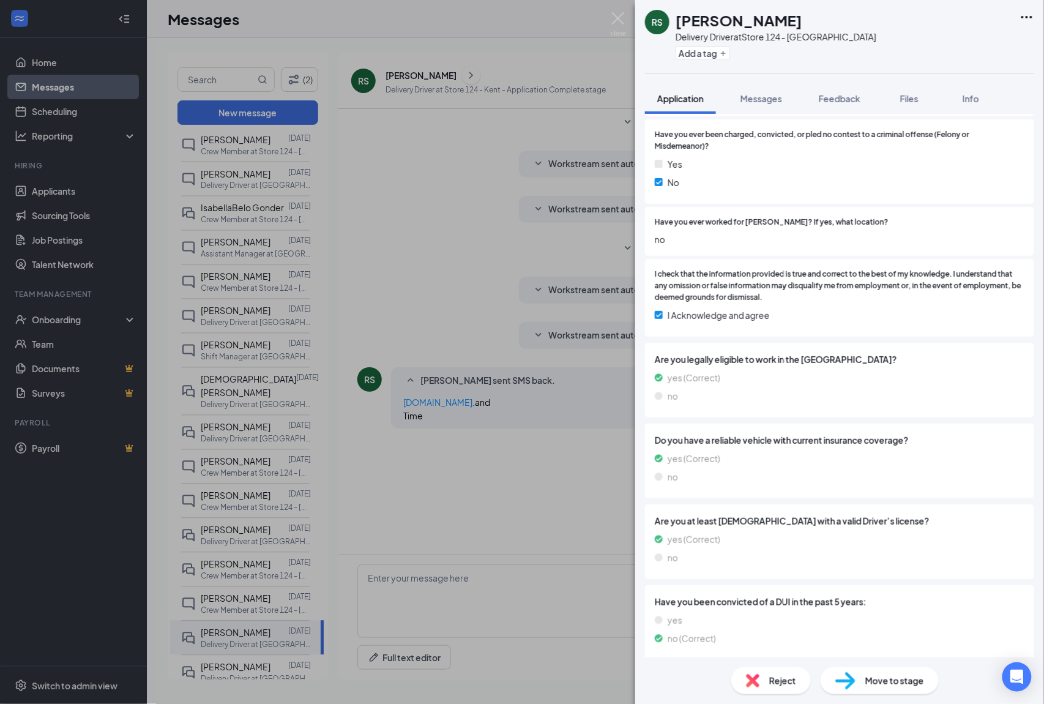
scroll to position [475, 0]
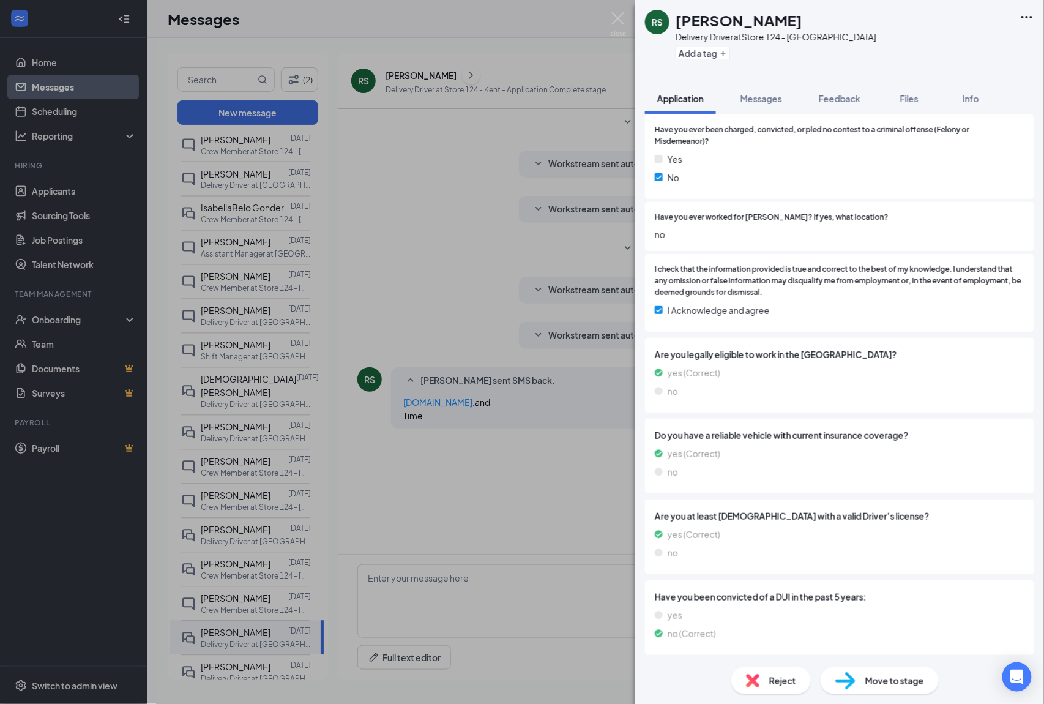
click at [624, 20] on img at bounding box center [618, 24] width 15 height 24
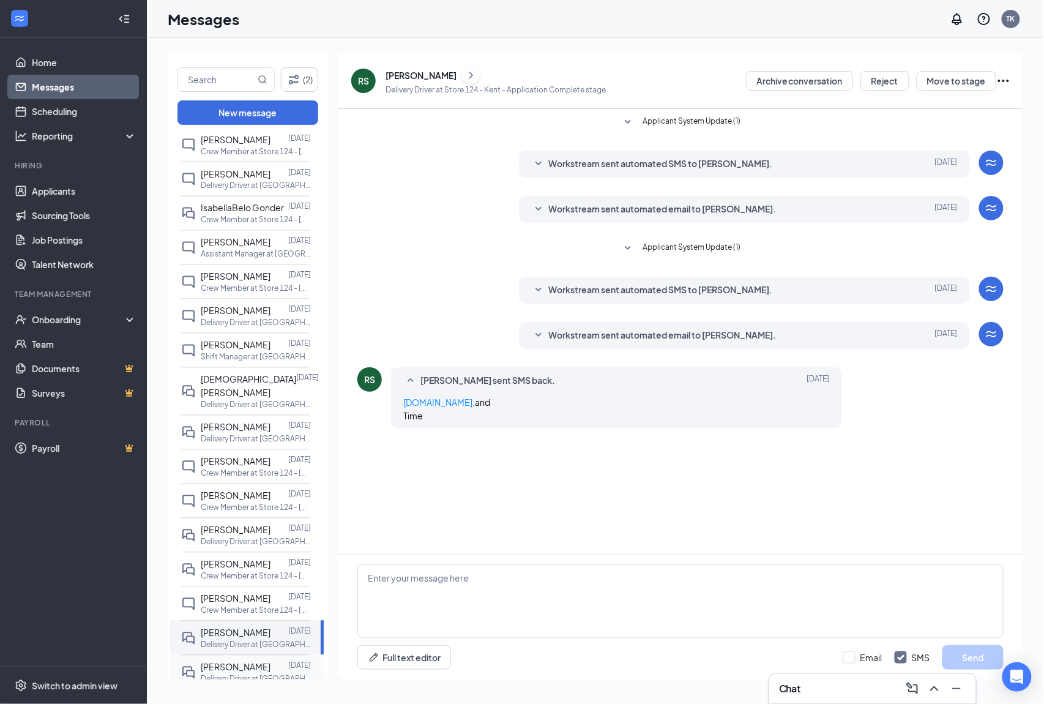
click at [237, 674] on p "Delivery Driver at [GEOGRAPHIC_DATA]" at bounding box center [256, 679] width 110 height 10
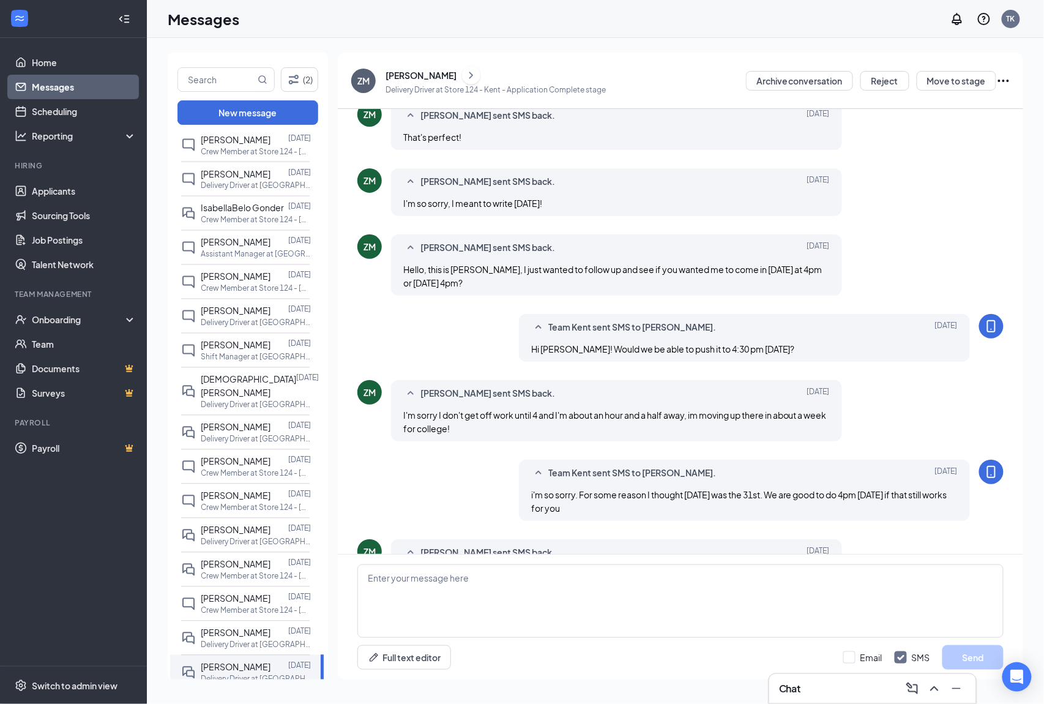
scroll to position [214, 0]
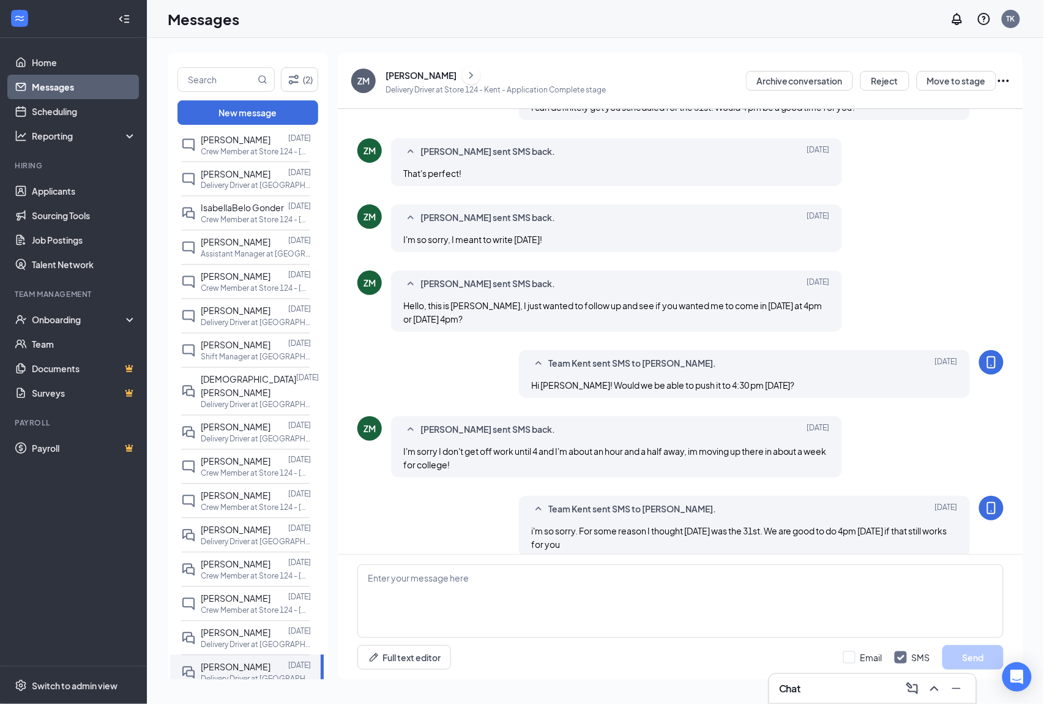
click at [409, 72] on div "[PERSON_NAME]" at bounding box center [420, 75] width 71 height 12
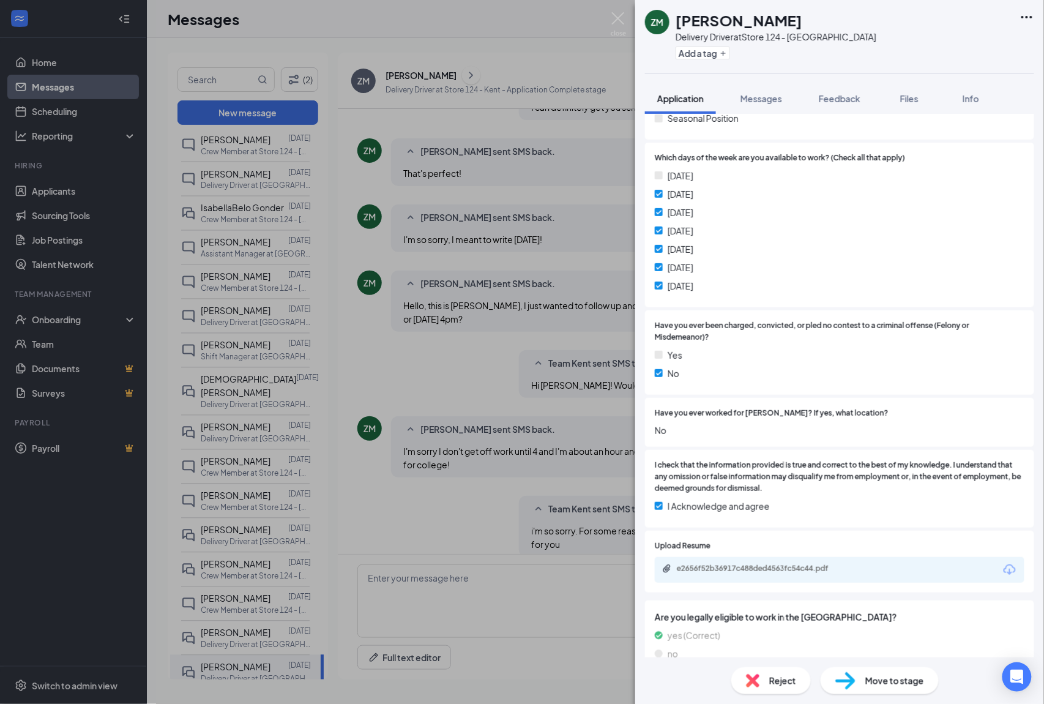
scroll to position [326, 0]
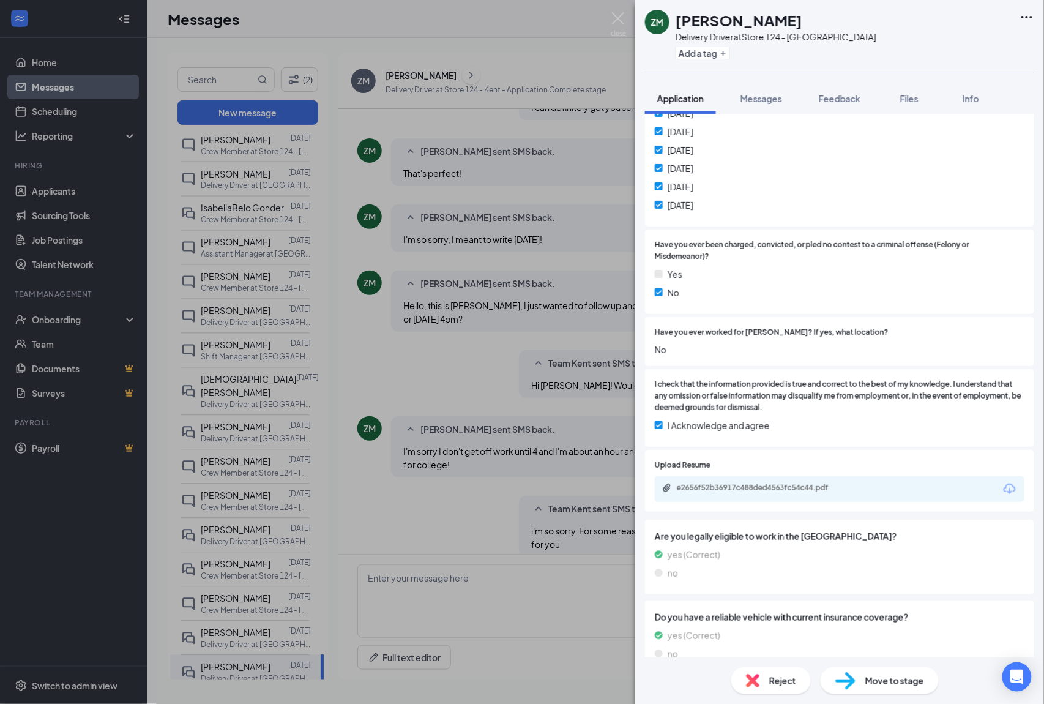
click at [717, 481] on div "e2656f52b36917c488ded4563fc54c44.pdf" at bounding box center [840, 489] width 370 height 26
click at [720, 488] on div "e2656f52b36917c488ded4563fc54c44.pdf" at bounding box center [762, 488] width 171 height 10
click at [619, 28] on img at bounding box center [618, 24] width 15 height 24
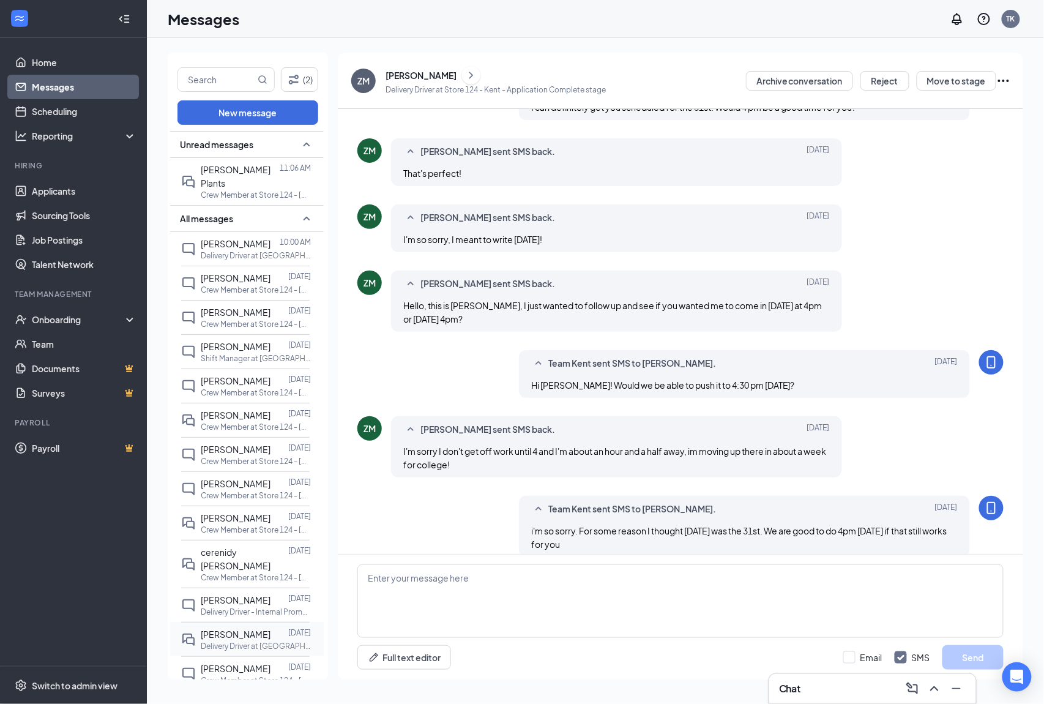
click at [242, 629] on div "[PERSON_NAME]" at bounding box center [236, 633] width 70 height 13
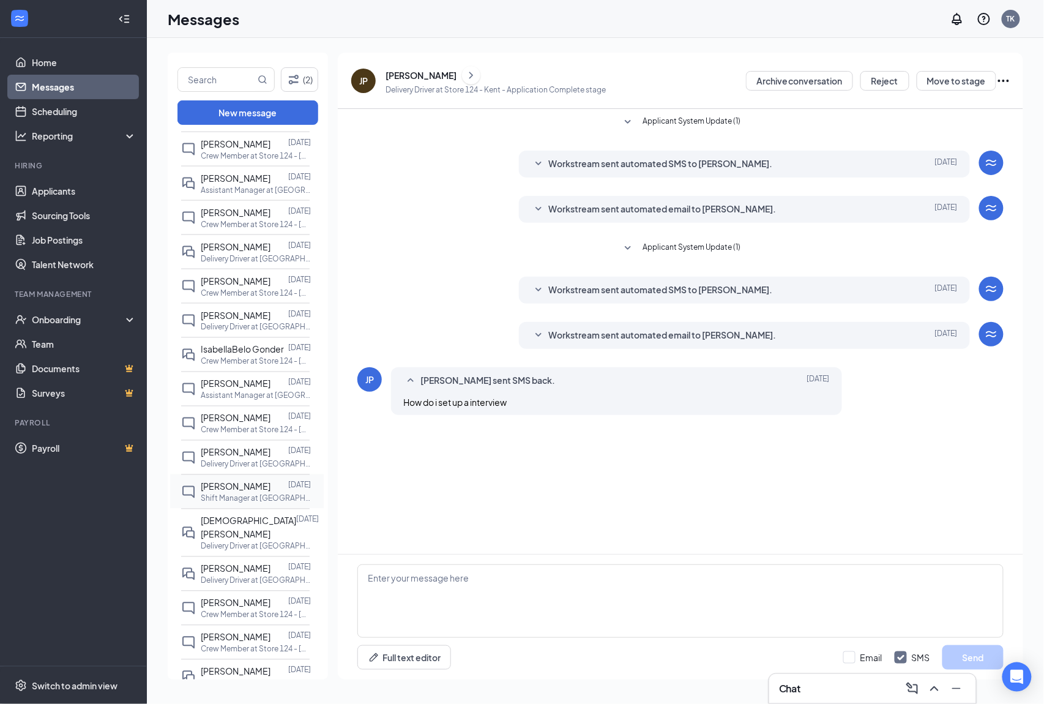
scroll to position [652, 0]
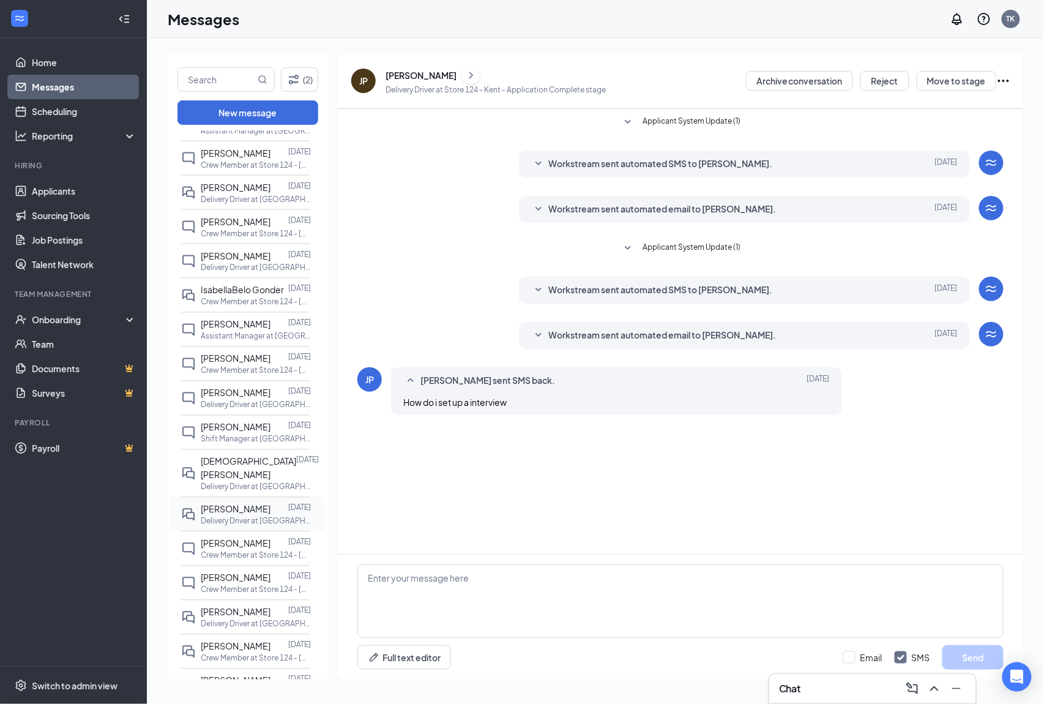
click at [231, 504] on span "[PERSON_NAME]" at bounding box center [236, 509] width 70 height 11
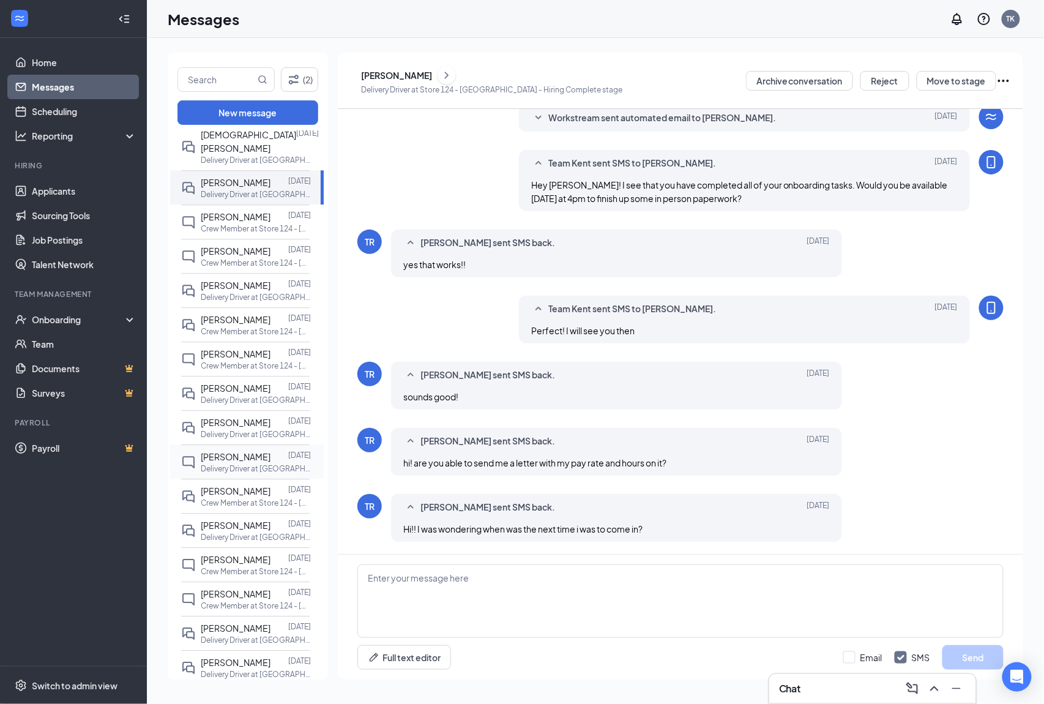
scroll to position [1060, 0]
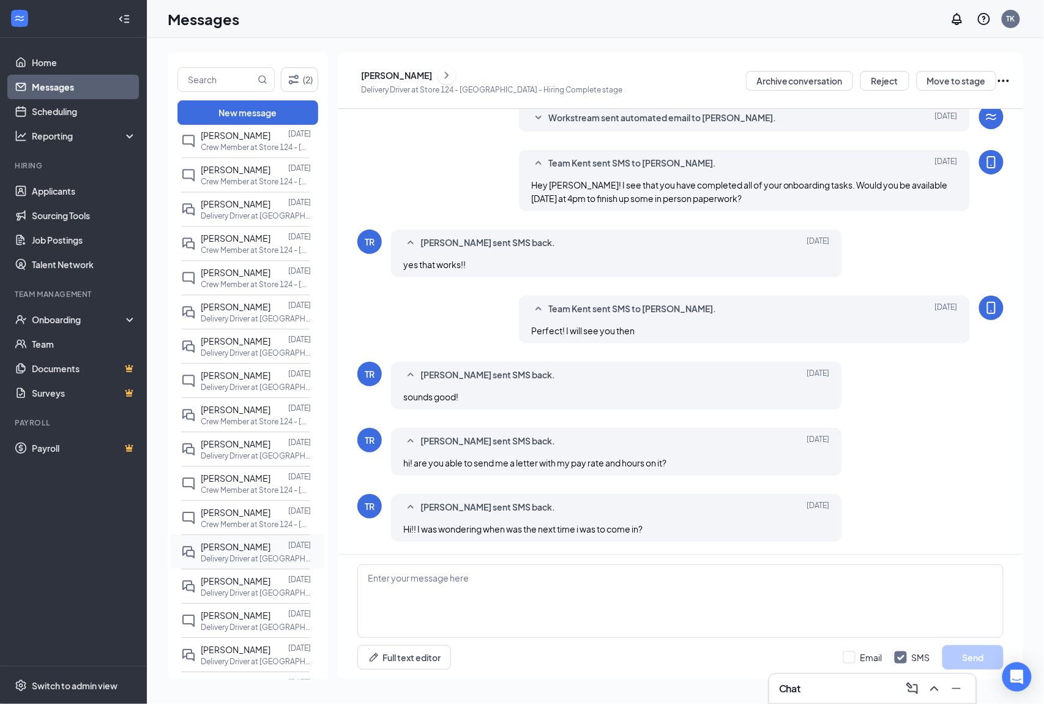
click at [240, 553] on p "Delivery Driver at [GEOGRAPHIC_DATA]" at bounding box center [256, 558] width 110 height 10
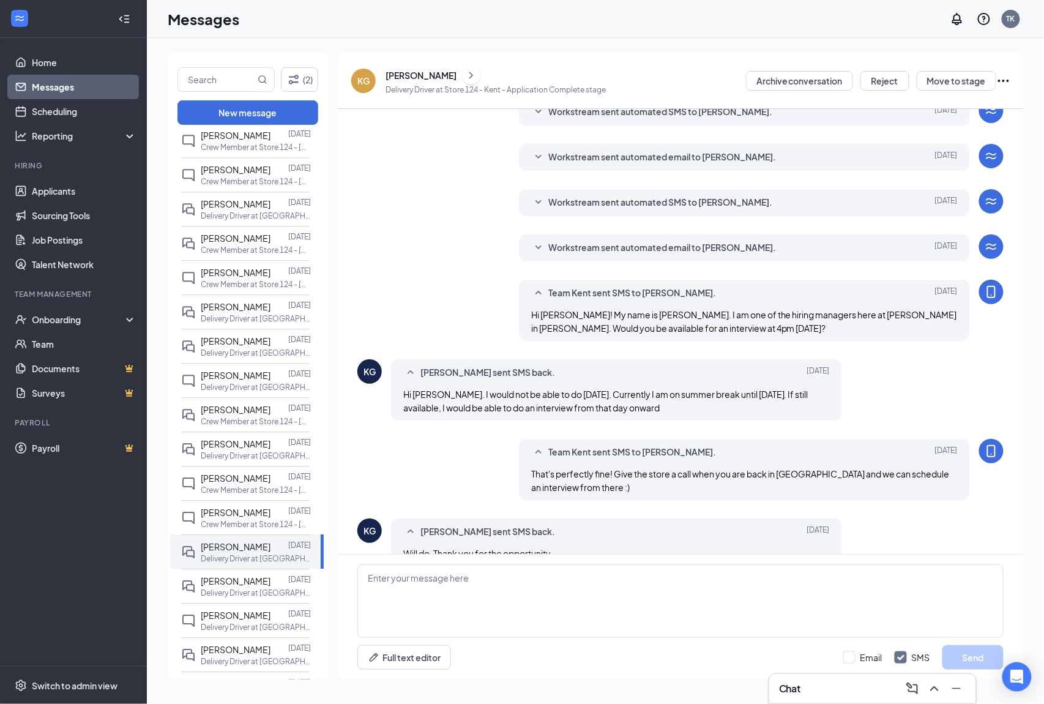
scroll to position [76, 0]
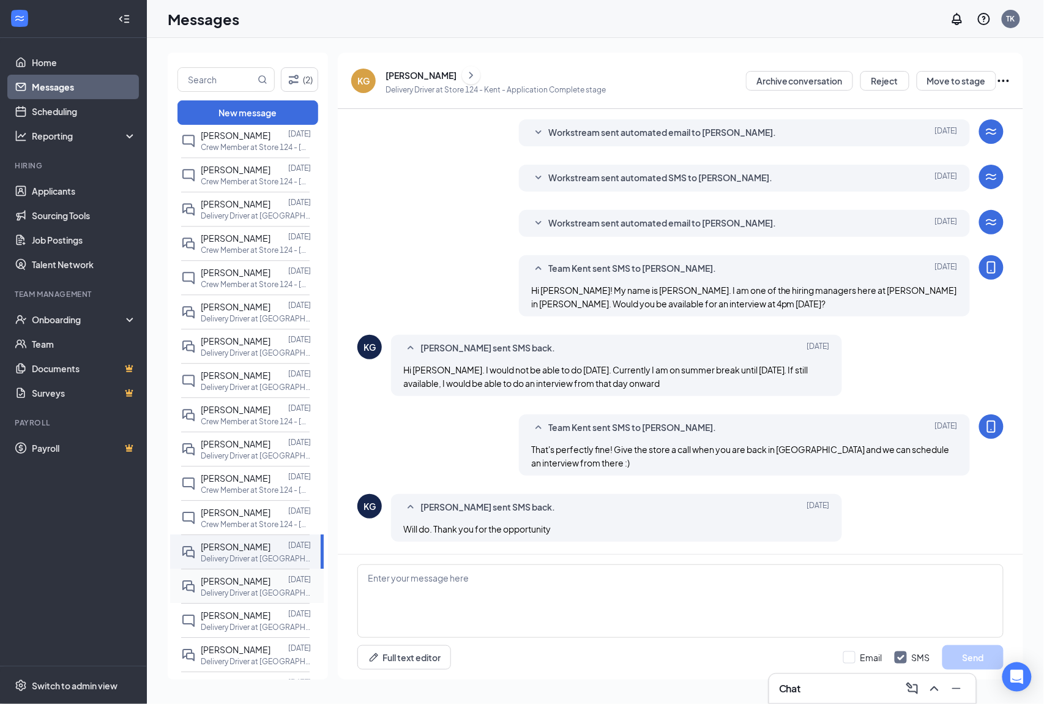
click at [237, 587] on p "Delivery Driver at [GEOGRAPHIC_DATA]" at bounding box center [256, 592] width 110 height 10
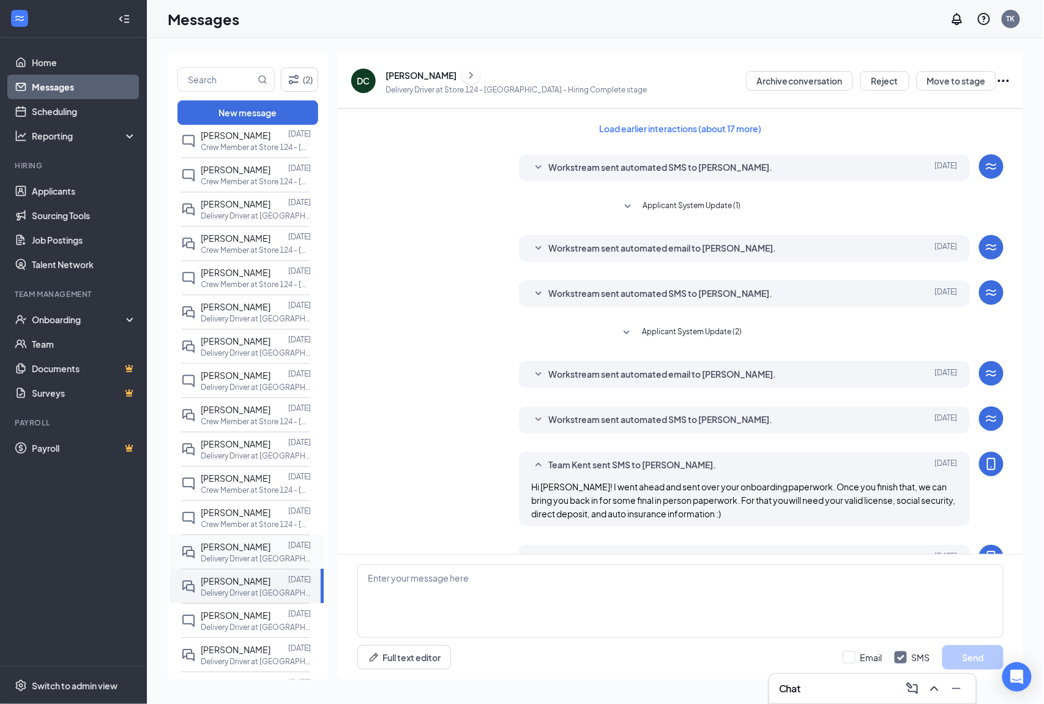
scroll to position [64, 0]
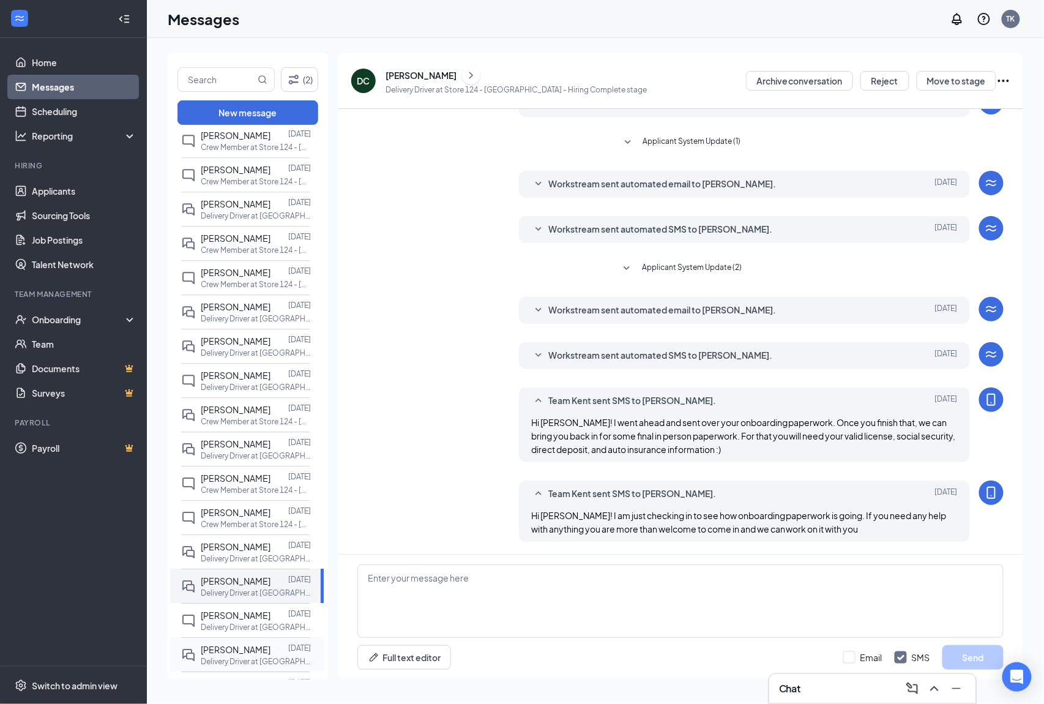
click at [248, 656] on p "Delivery Driver at [GEOGRAPHIC_DATA]" at bounding box center [256, 661] width 110 height 10
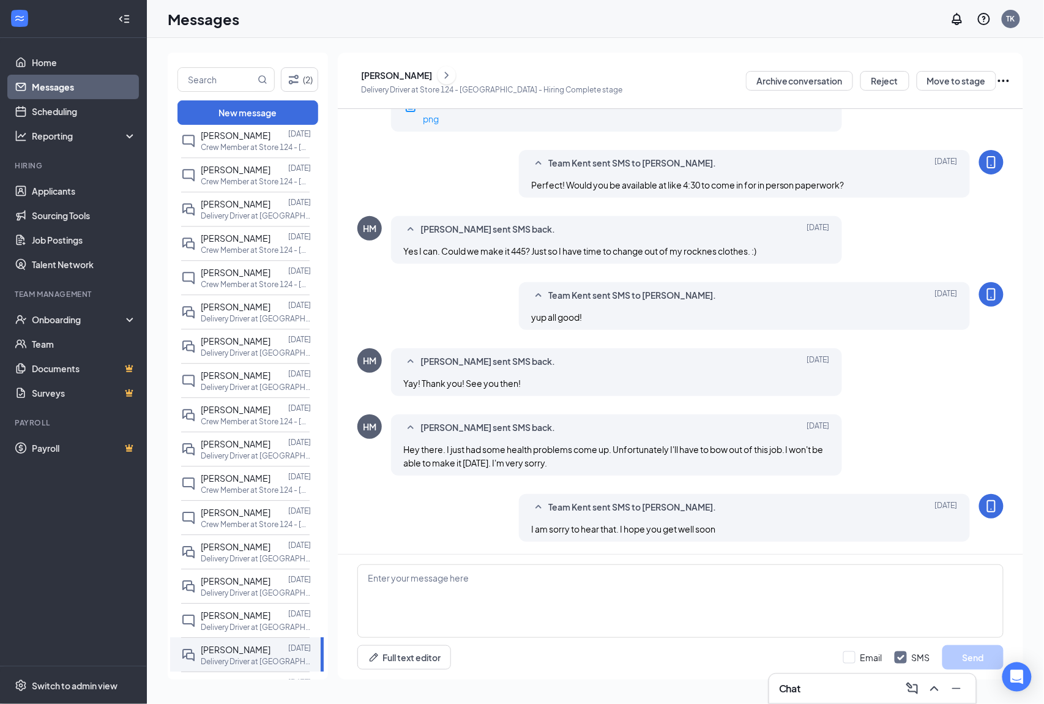
scroll to position [414, 0]
